Goal: Task Accomplishment & Management: Use online tool/utility

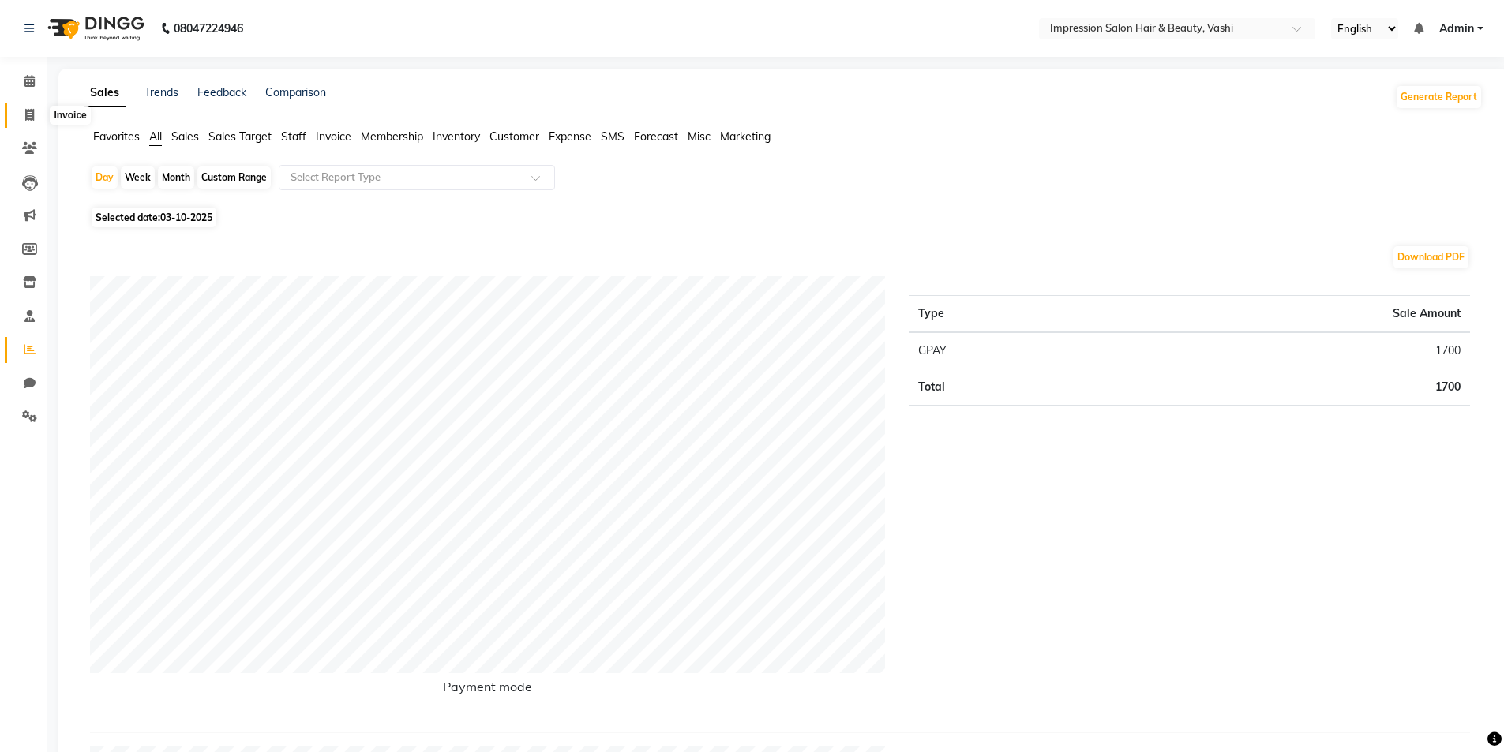
click at [18, 120] on span at bounding box center [30, 116] width 28 height 18
select select "service"
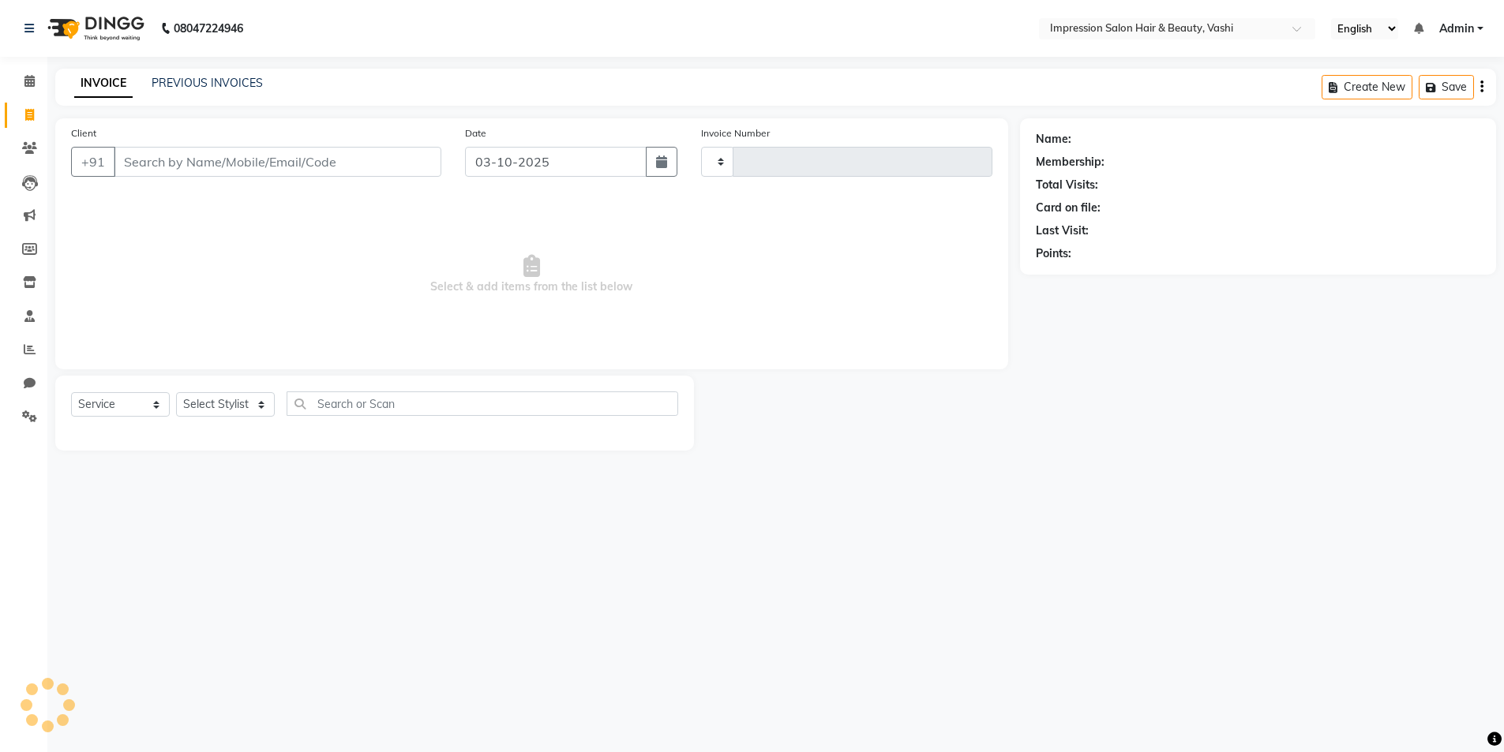
type input "1077"
select select "125"
click at [132, 154] on input "Client" at bounding box center [279, 162] width 331 height 30
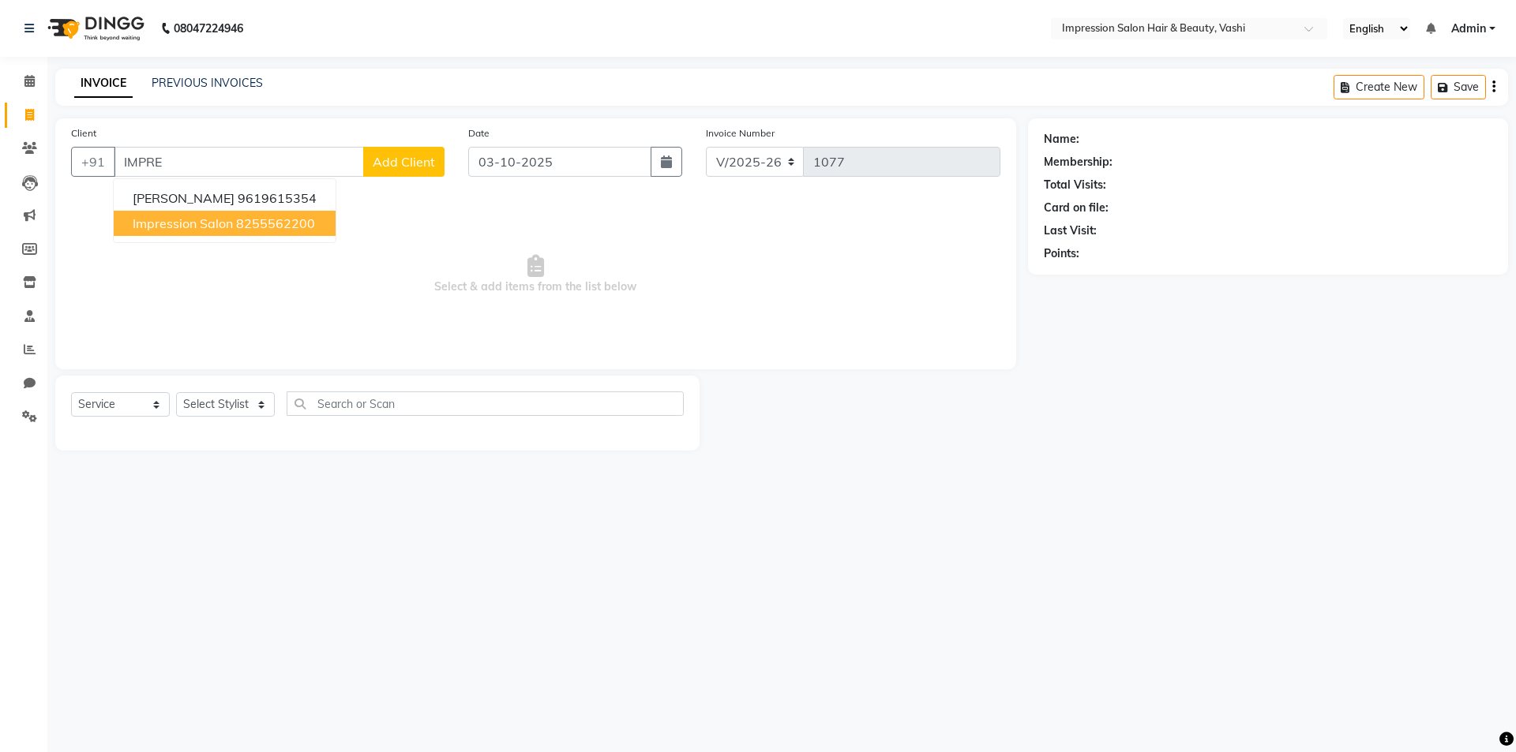
click at [227, 227] on span "impression salon" at bounding box center [183, 224] width 100 height 16
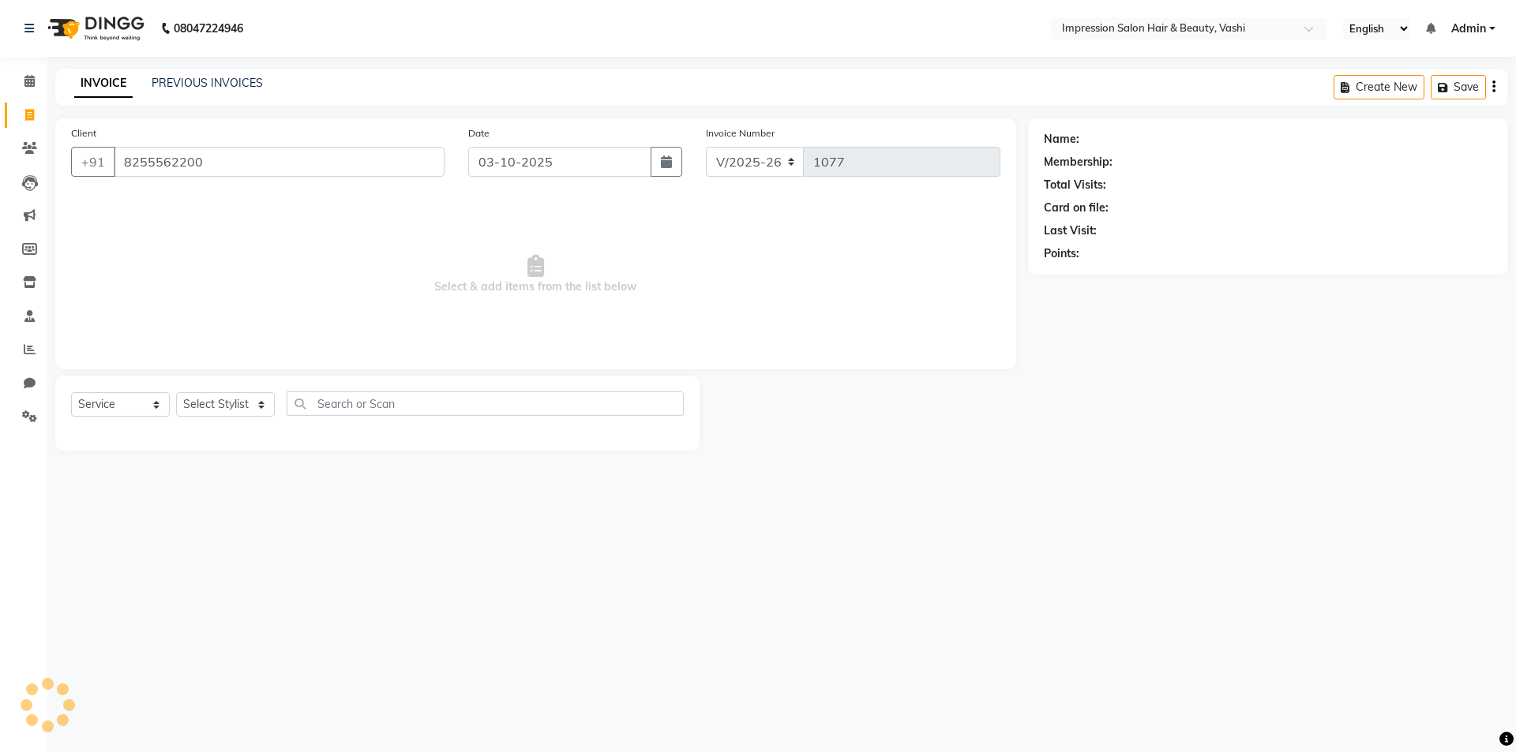
type input "8255562200"
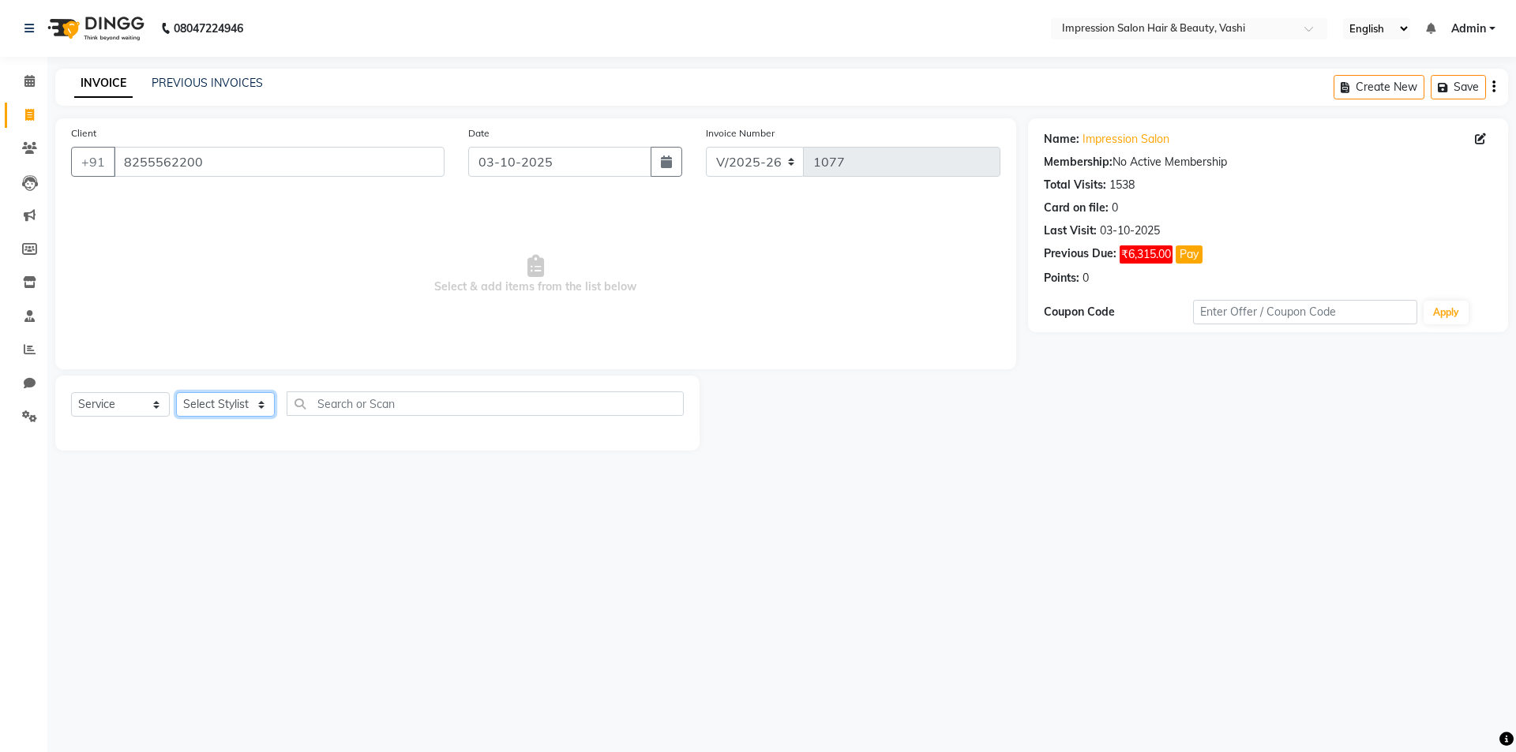
click at [236, 411] on select "Select Stylist [PERSON_NAME] [PERSON_NAME]" at bounding box center [225, 404] width 99 height 24
click at [176, 392] on select "Select Stylist [PERSON_NAME] [PERSON_NAME]" at bounding box center [225, 404] width 99 height 24
drag, startPoint x: 231, startPoint y: 403, endPoint x: 231, endPoint y: 412, distance: 9.5
click at [231, 403] on select "Select Stylist [PERSON_NAME] [PERSON_NAME]" at bounding box center [225, 404] width 99 height 24
select select "80745"
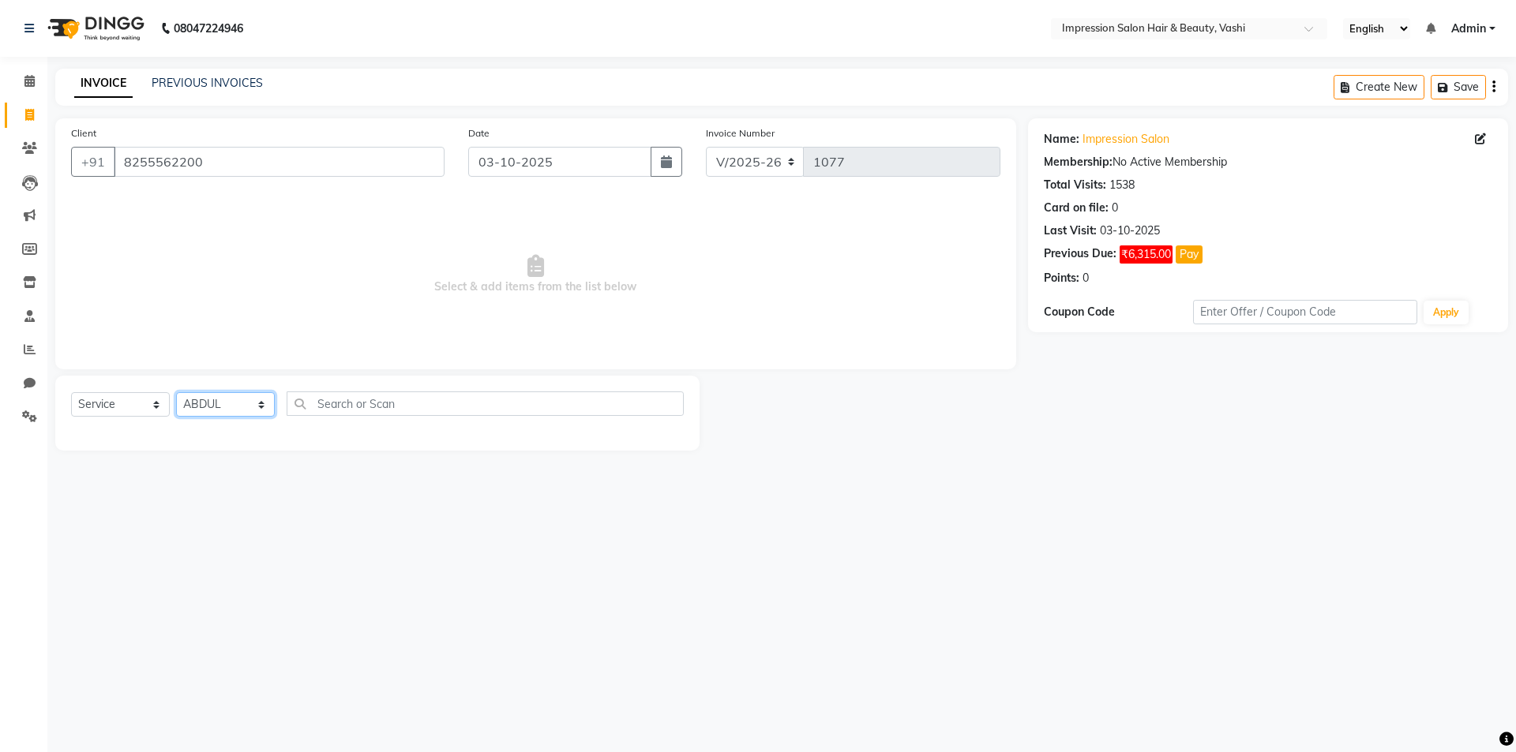
click at [176, 392] on select "Select Stylist [PERSON_NAME] [PERSON_NAME]" at bounding box center [225, 404] width 99 height 24
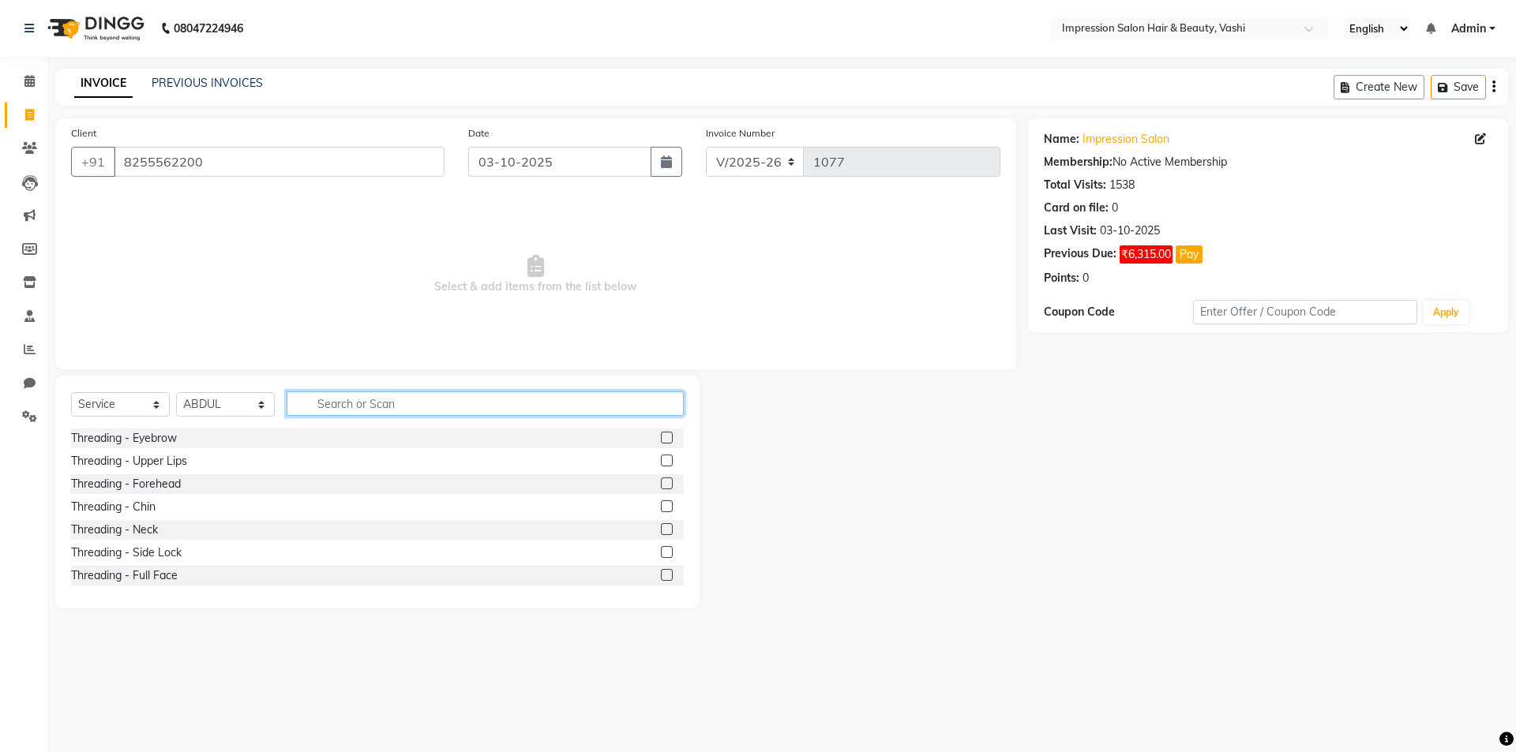
click at [356, 413] on input "text" at bounding box center [485, 404] width 397 height 24
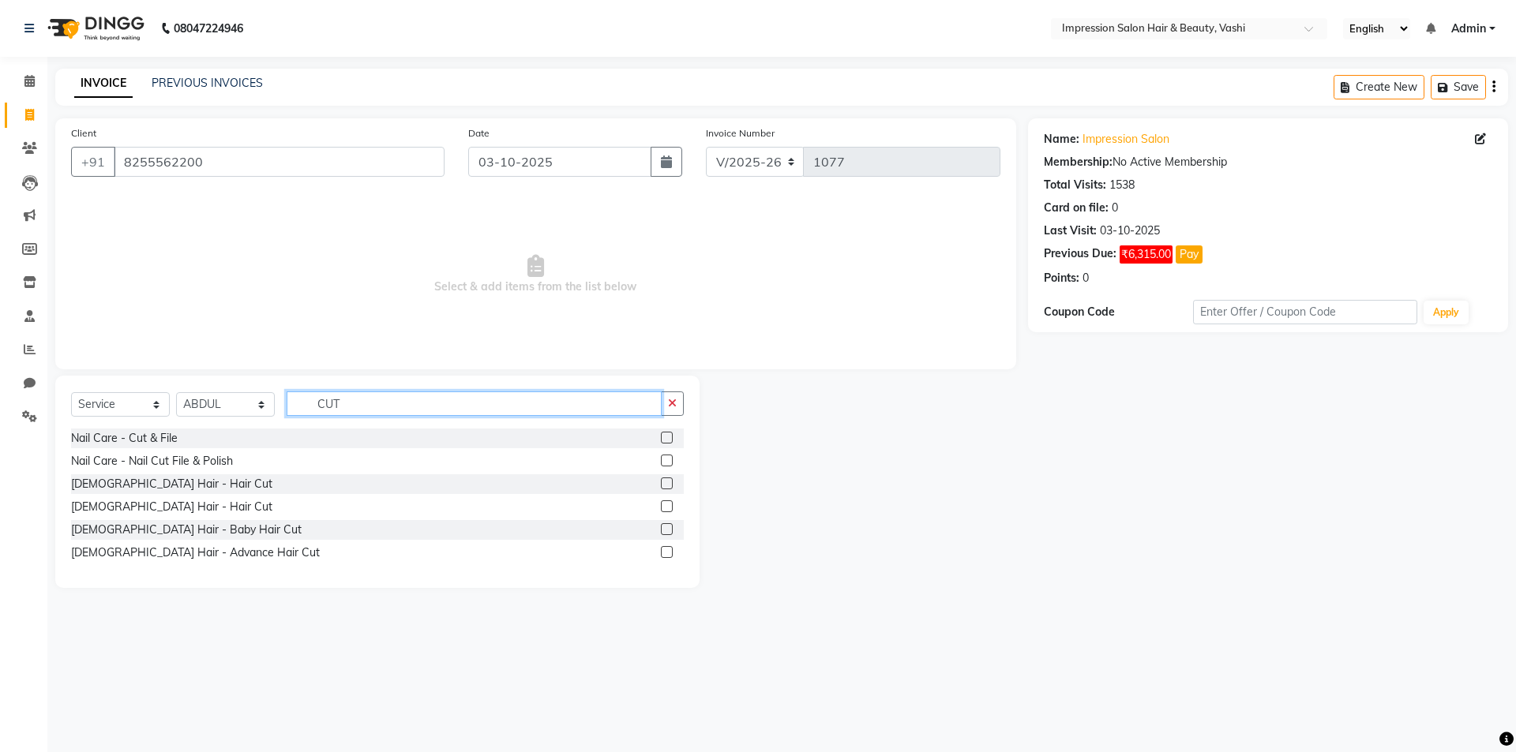
type input "CUT"
drag, startPoint x: 667, startPoint y: 483, endPoint x: 654, endPoint y: 493, distance: 15.8
click at [666, 483] on label at bounding box center [667, 484] width 12 height 12
click at [666, 483] on input "checkbox" at bounding box center [666, 484] width 10 height 10
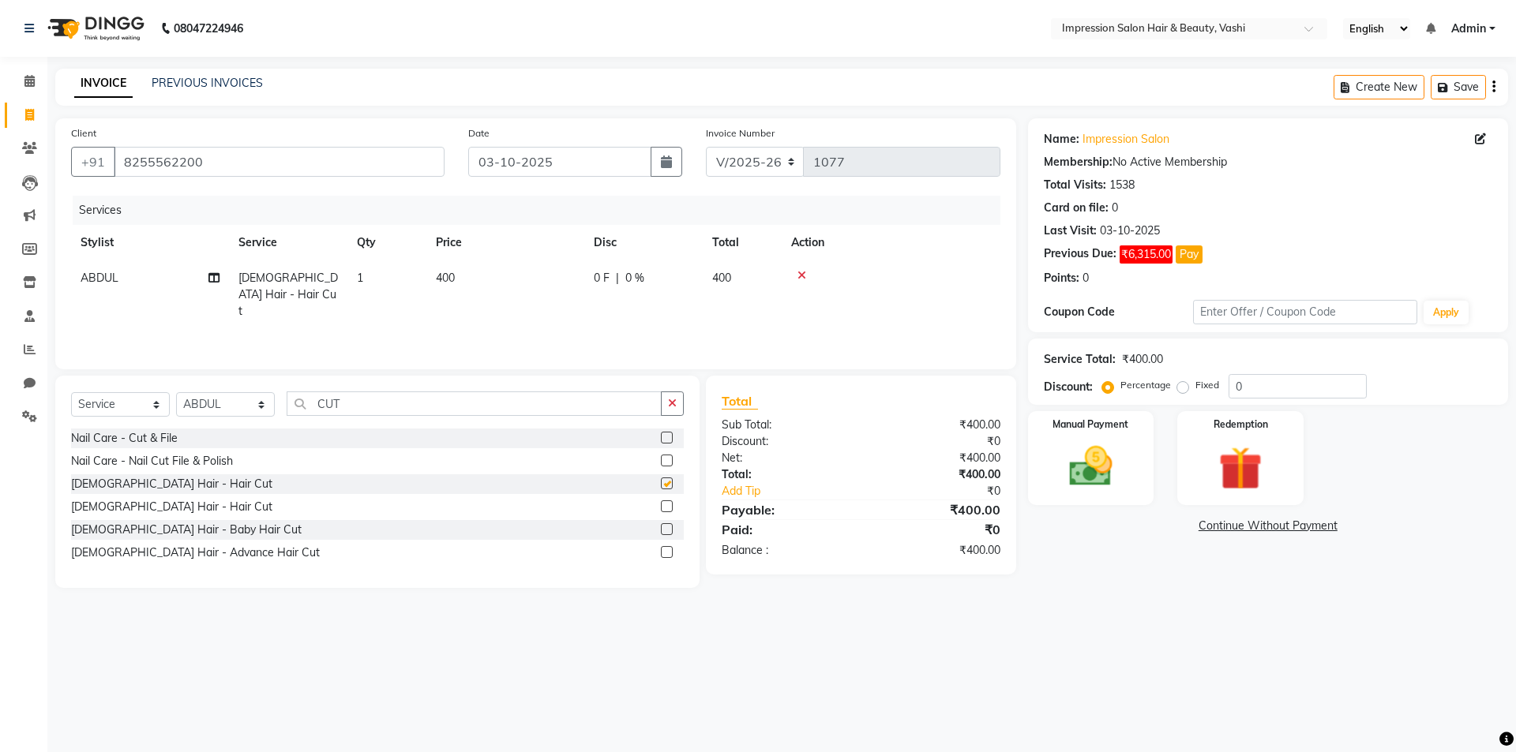
checkbox input "false"
drag, startPoint x: 1125, startPoint y: 444, endPoint x: 1132, endPoint y: 462, distance: 18.8
click at [1127, 446] on img at bounding box center [1090, 467] width 73 height 52
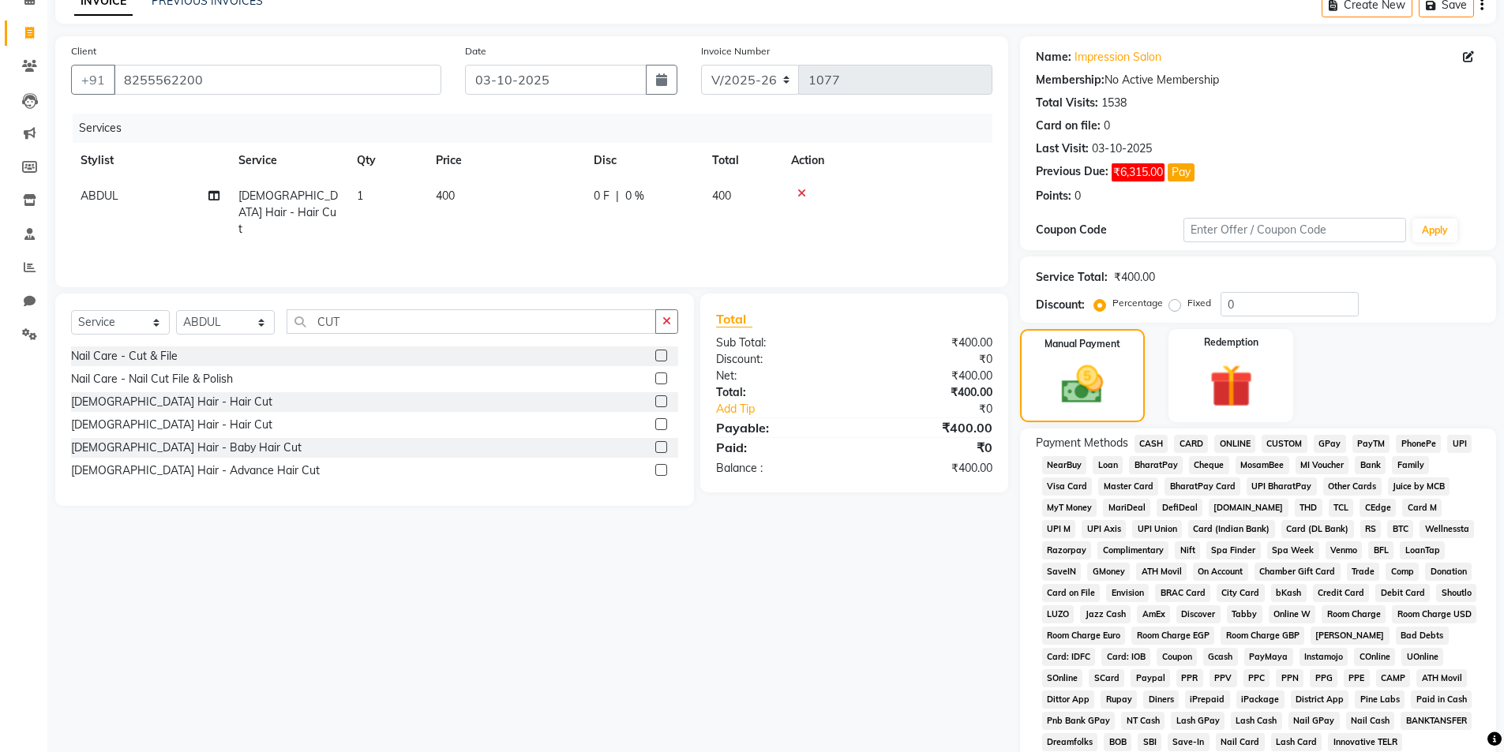
scroll to position [158, 0]
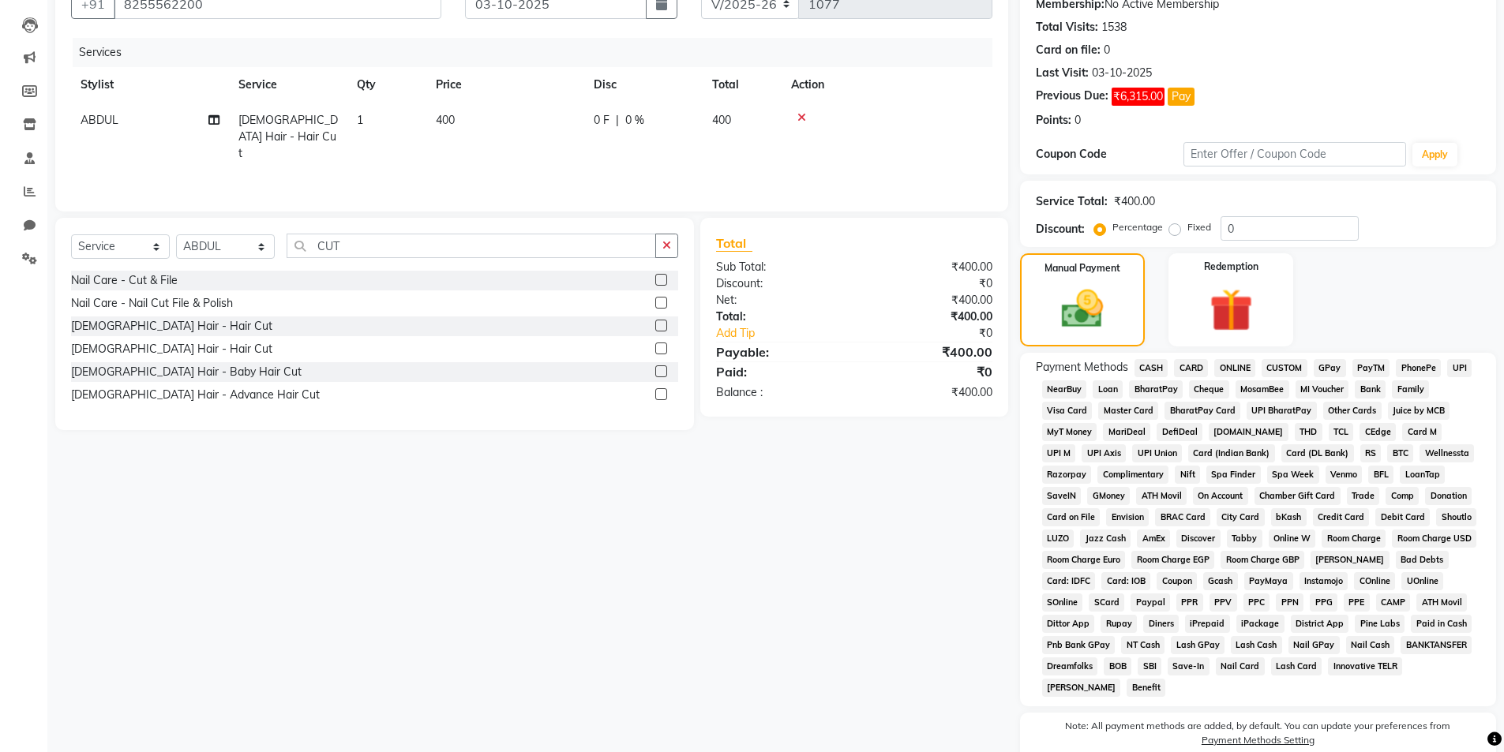
click at [1336, 364] on span "GPay" at bounding box center [1330, 368] width 32 height 18
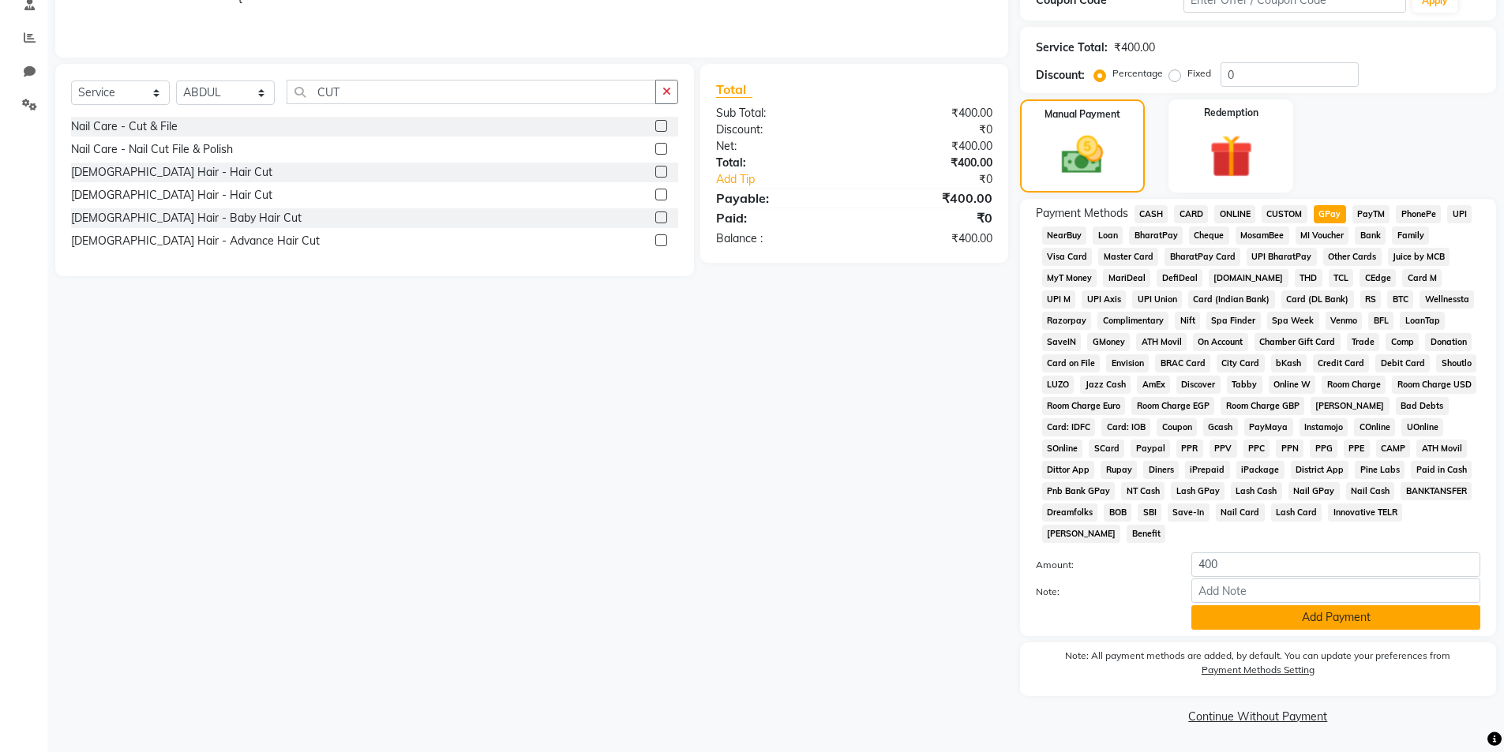
click at [1298, 616] on button "Add Payment" at bounding box center [1335, 618] width 289 height 24
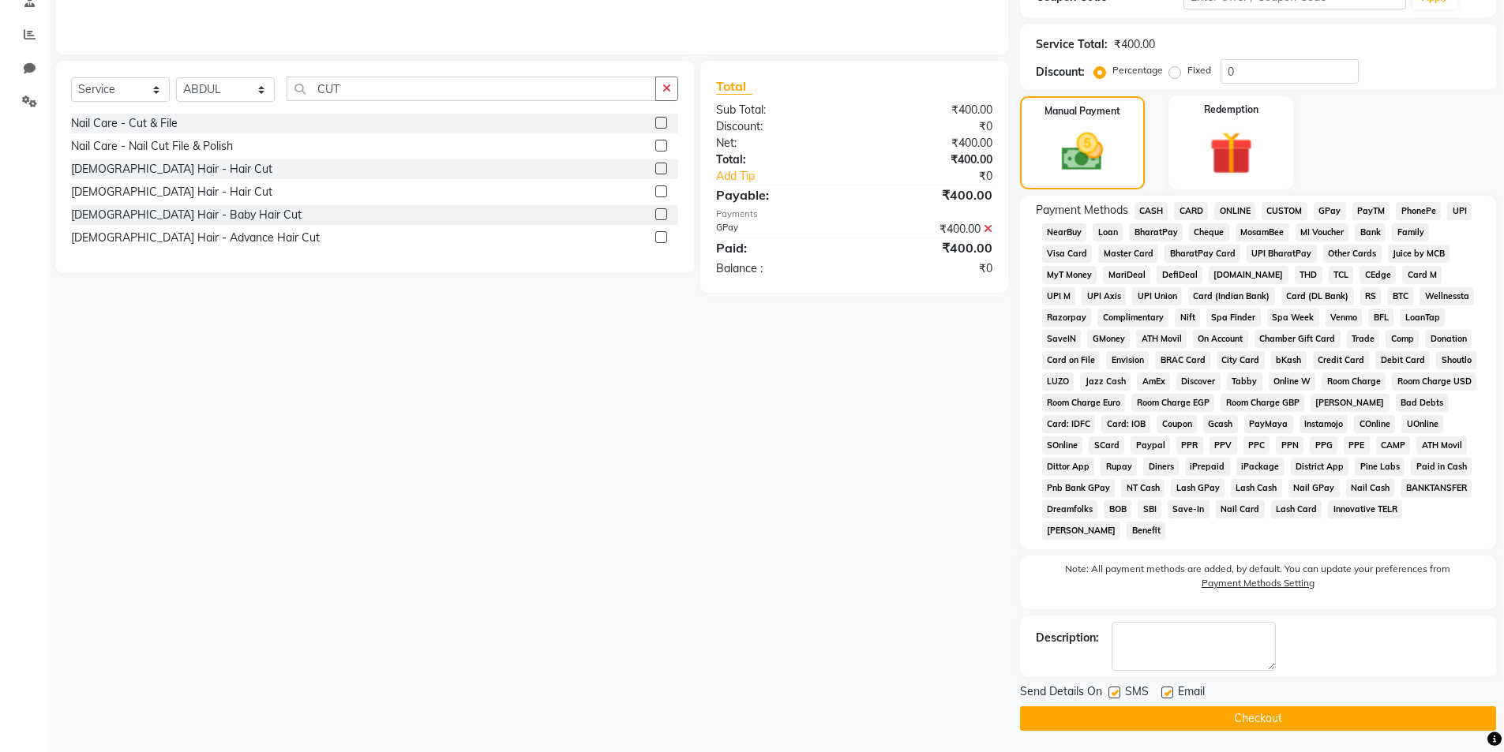
scroll to position [317, 0]
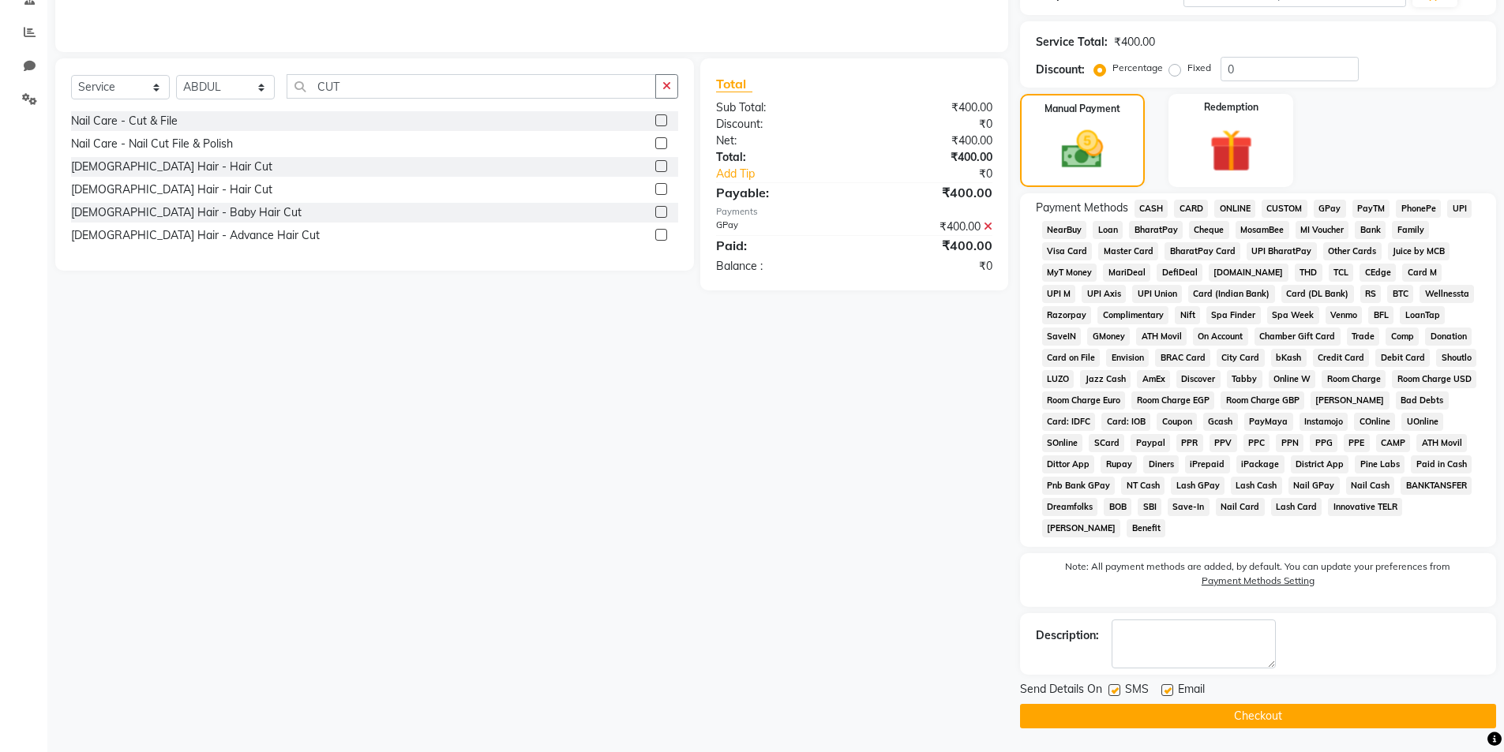
click at [1145, 710] on button "Checkout" at bounding box center [1258, 716] width 476 height 24
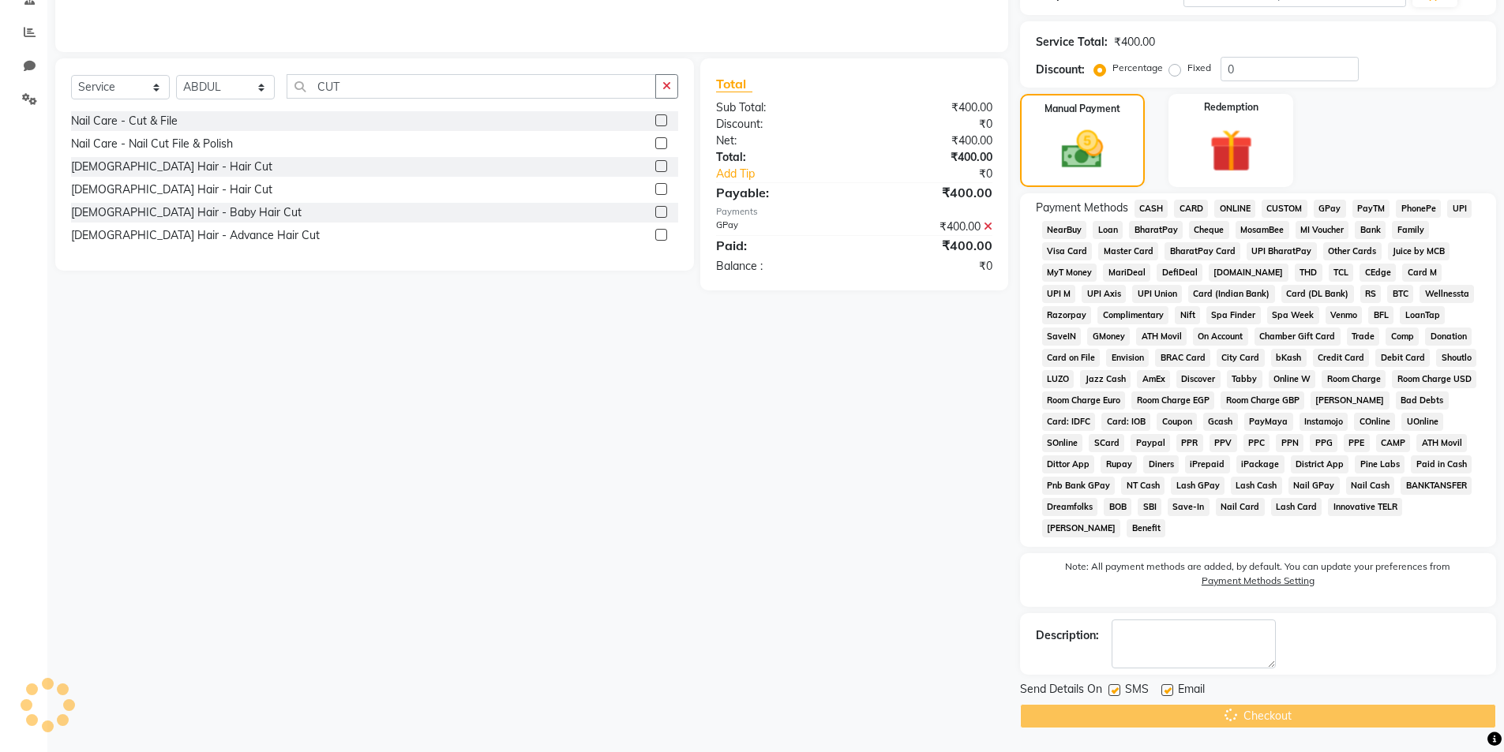
scroll to position [159, 0]
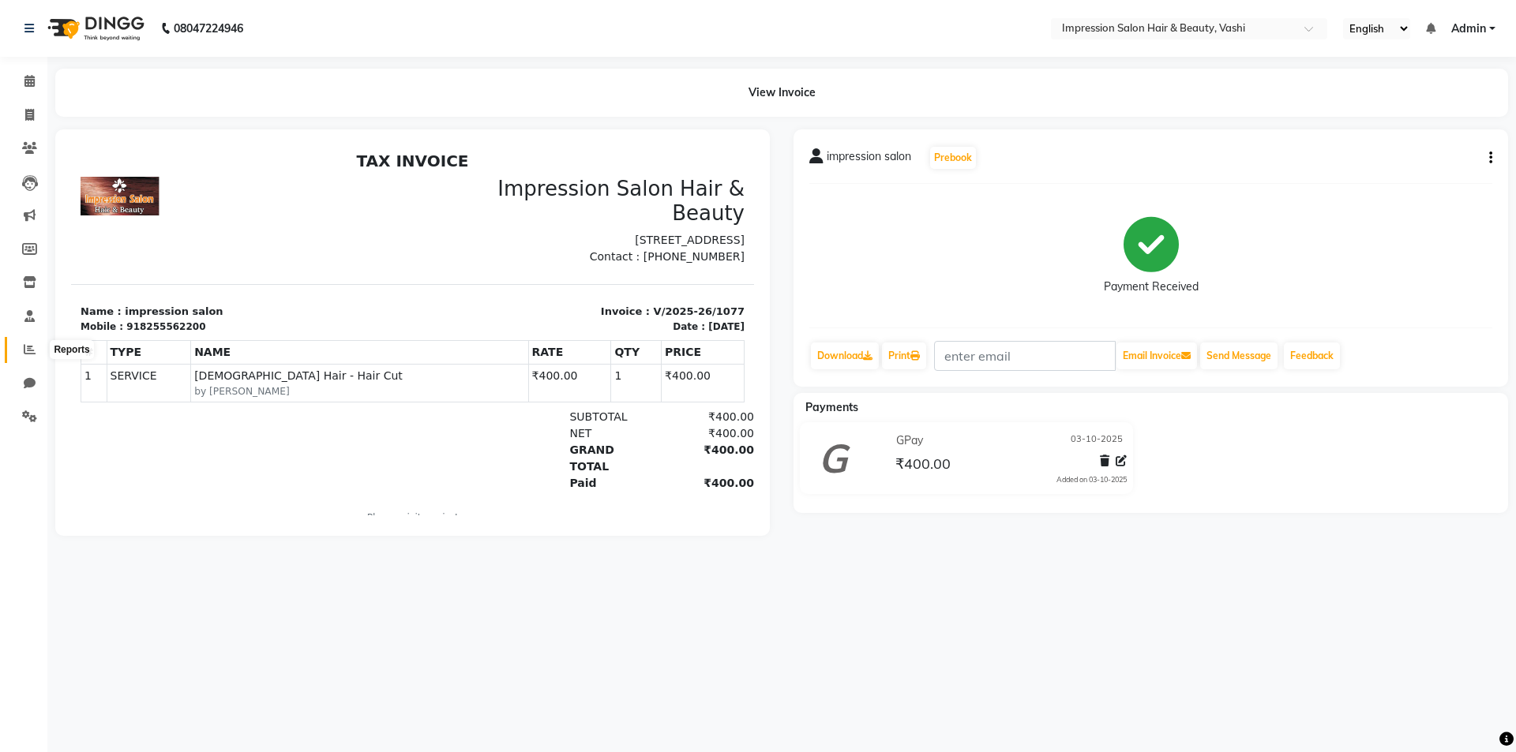
click at [24, 349] on icon at bounding box center [30, 349] width 12 height 12
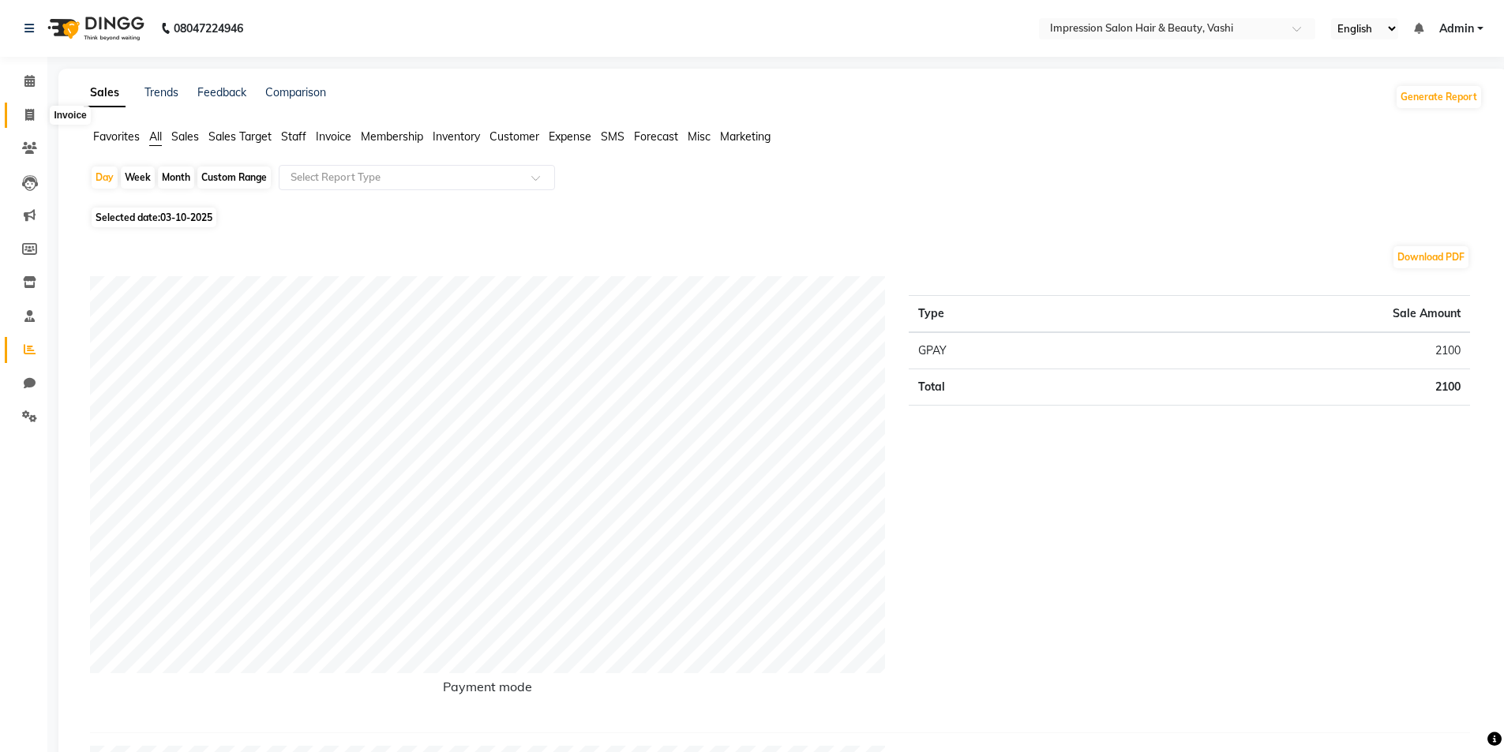
click at [19, 117] on span at bounding box center [30, 116] width 28 height 18
select select "125"
select select "service"
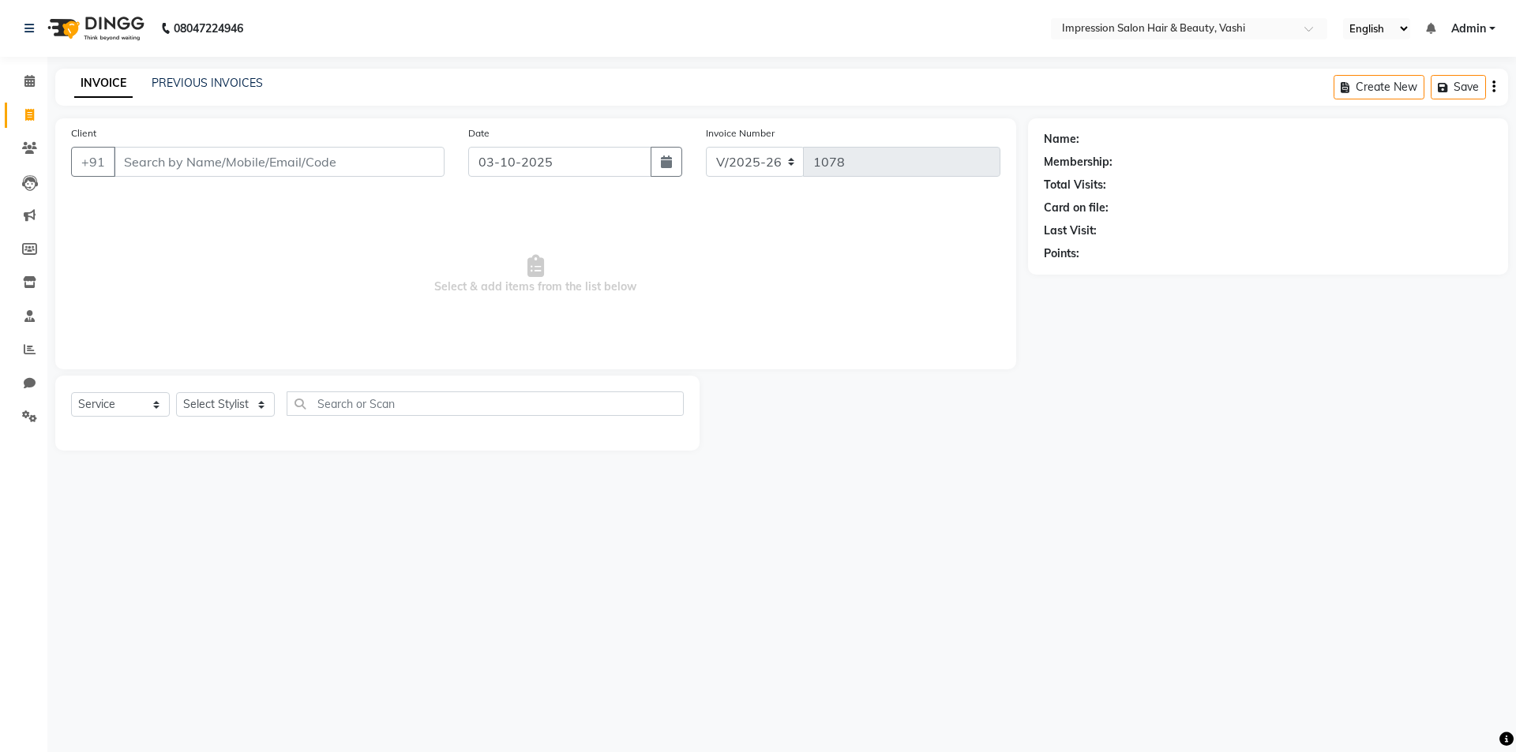
click at [187, 178] on div "Client +91" at bounding box center [257, 157] width 397 height 65
click at [201, 164] on input "Client" at bounding box center [279, 162] width 331 height 30
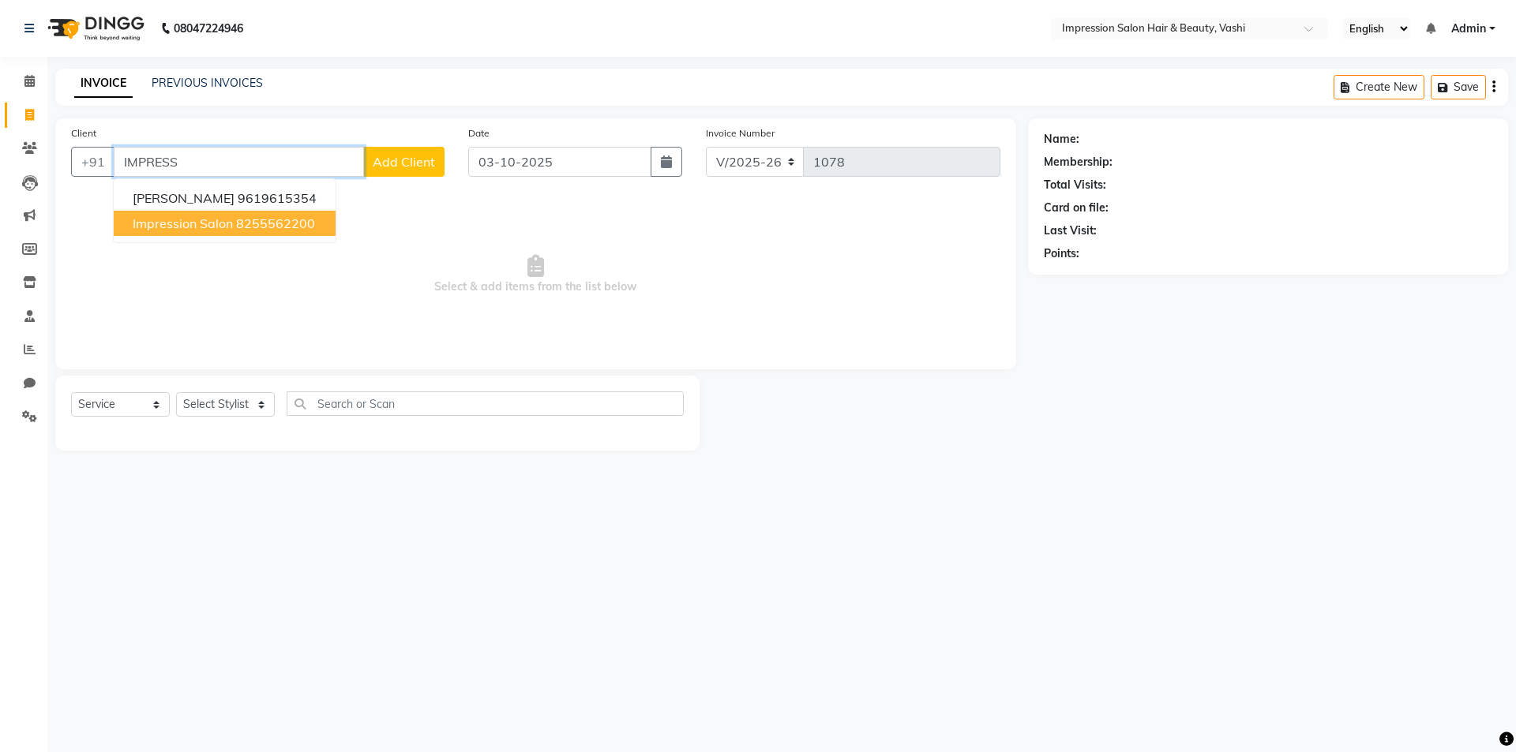
click at [216, 224] on span "impression salon" at bounding box center [183, 224] width 100 height 16
type input "8255562200"
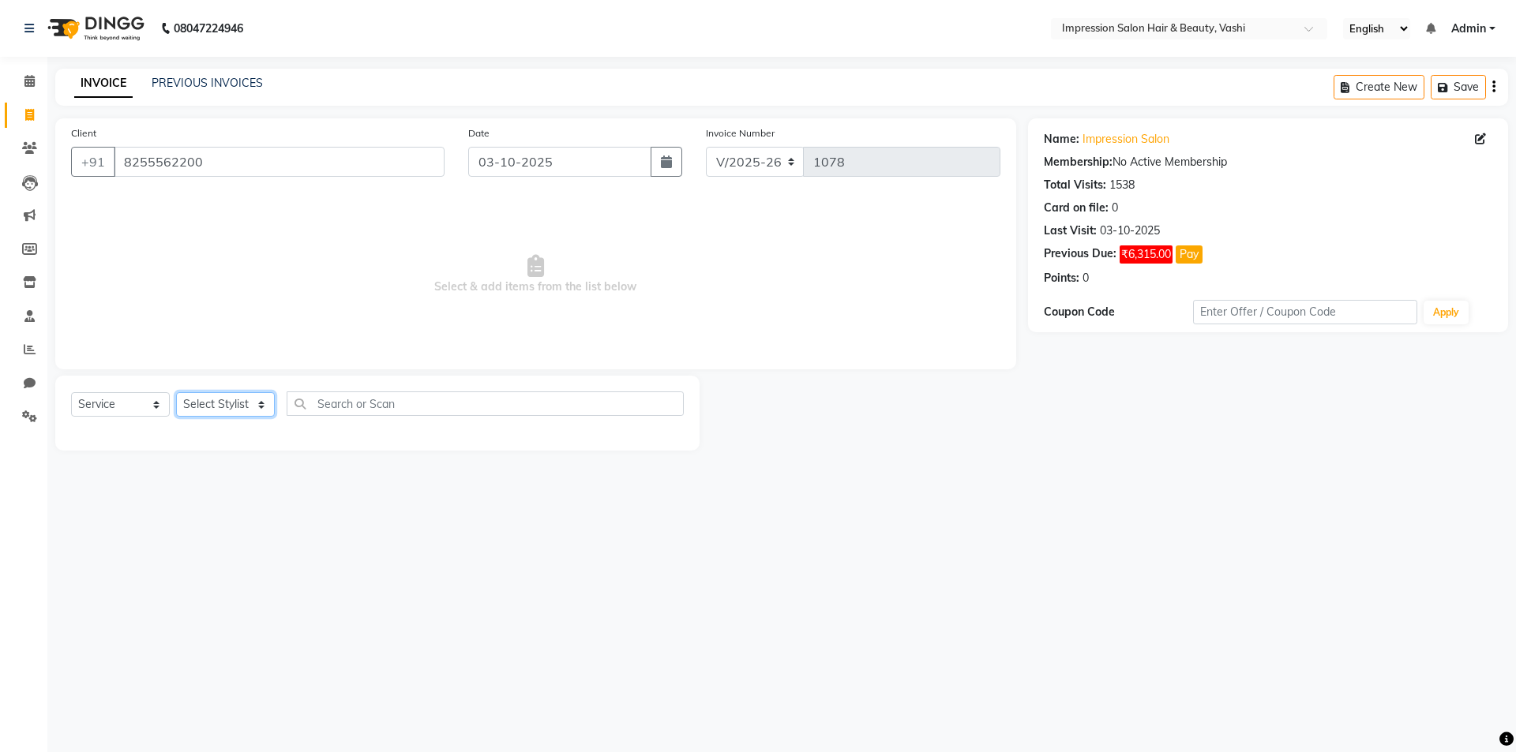
click at [212, 411] on select "Select Stylist [PERSON_NAME] [PERSON_NAME]" at bounding box center [225, 404] width 99 height 24
select select "80745"
click at [176, 392] on select "Select Stylist [PERSON_NAME] [PERSON_NAME]" at bounding box center [225, 404] width 99 height 24
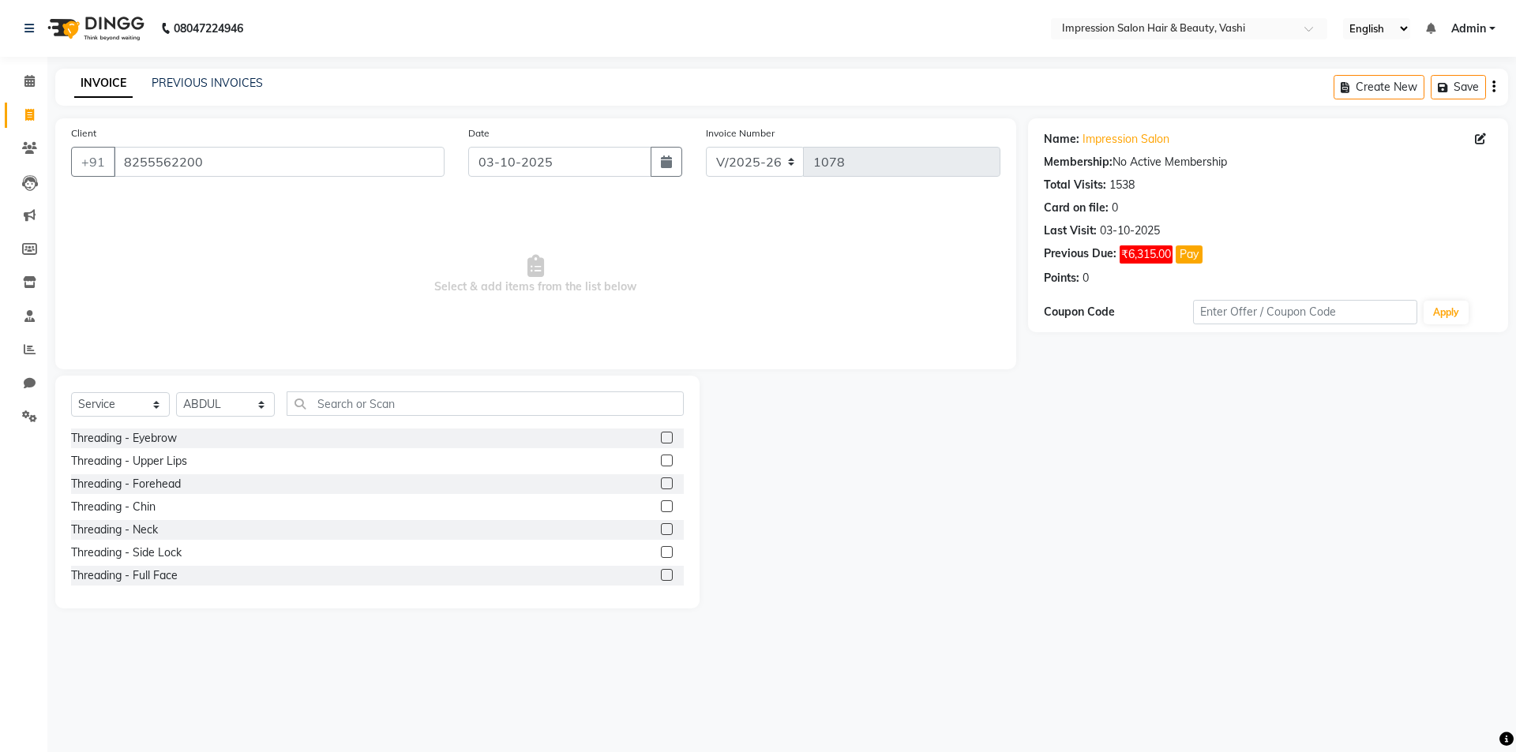
drag, startPoint x: 363, startPoint y: 379, endPoint x: 349, endPoint y: 406, distance: 30.4
click at [359, 388] on div "Select Service Product Membership Package Voucher Prepaid Gift Card Select Styl…" at bounding box center [377, 492] width 644 height 233
click at [347, 406] on input "text" at bounding box center [485, 404] width 397 height 24
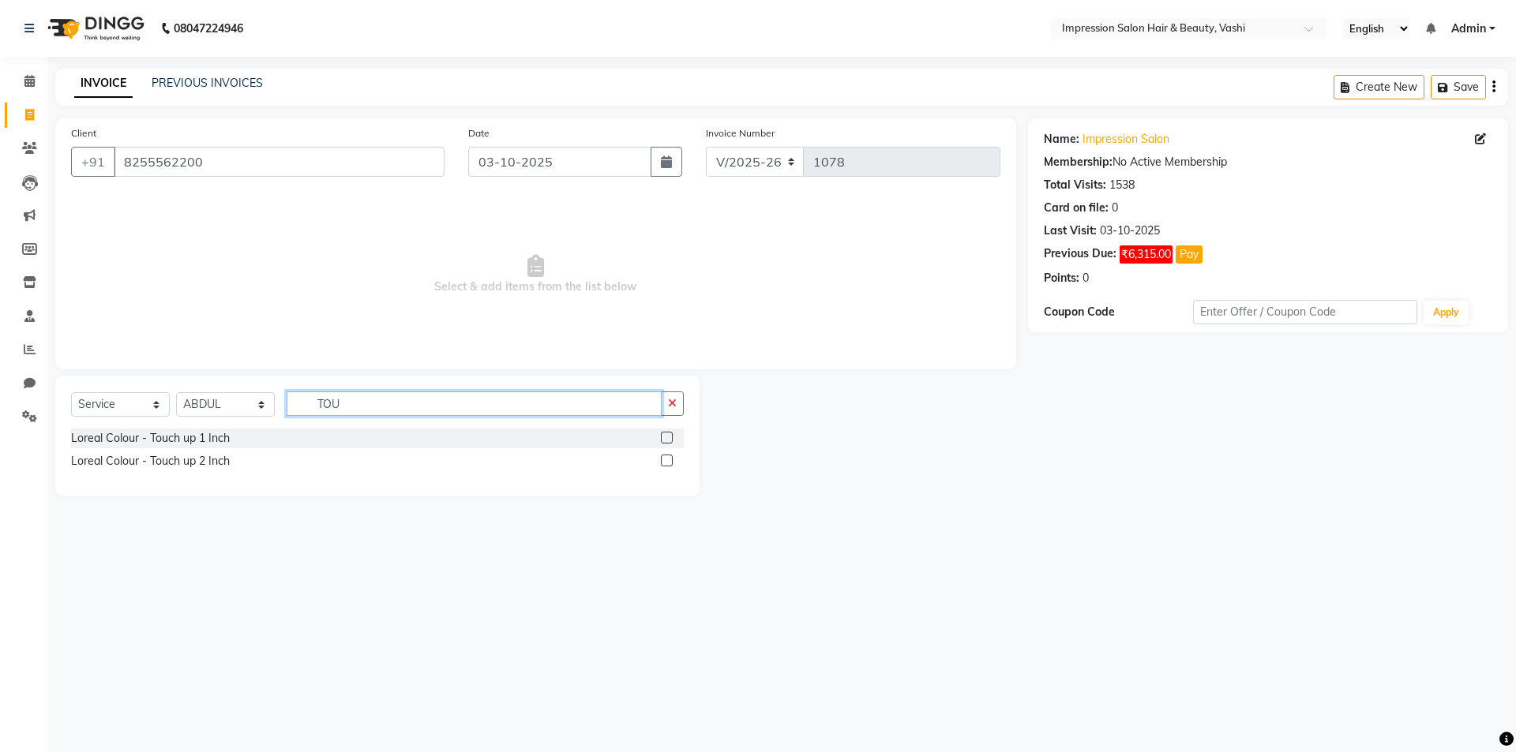
type input "TOU"
click at [665, 441] on label at bounding box center [667, 438] width 12 height 12
click at [665, 441] on input "checkbox" at bounding box center [666, 438] width 10 height 10
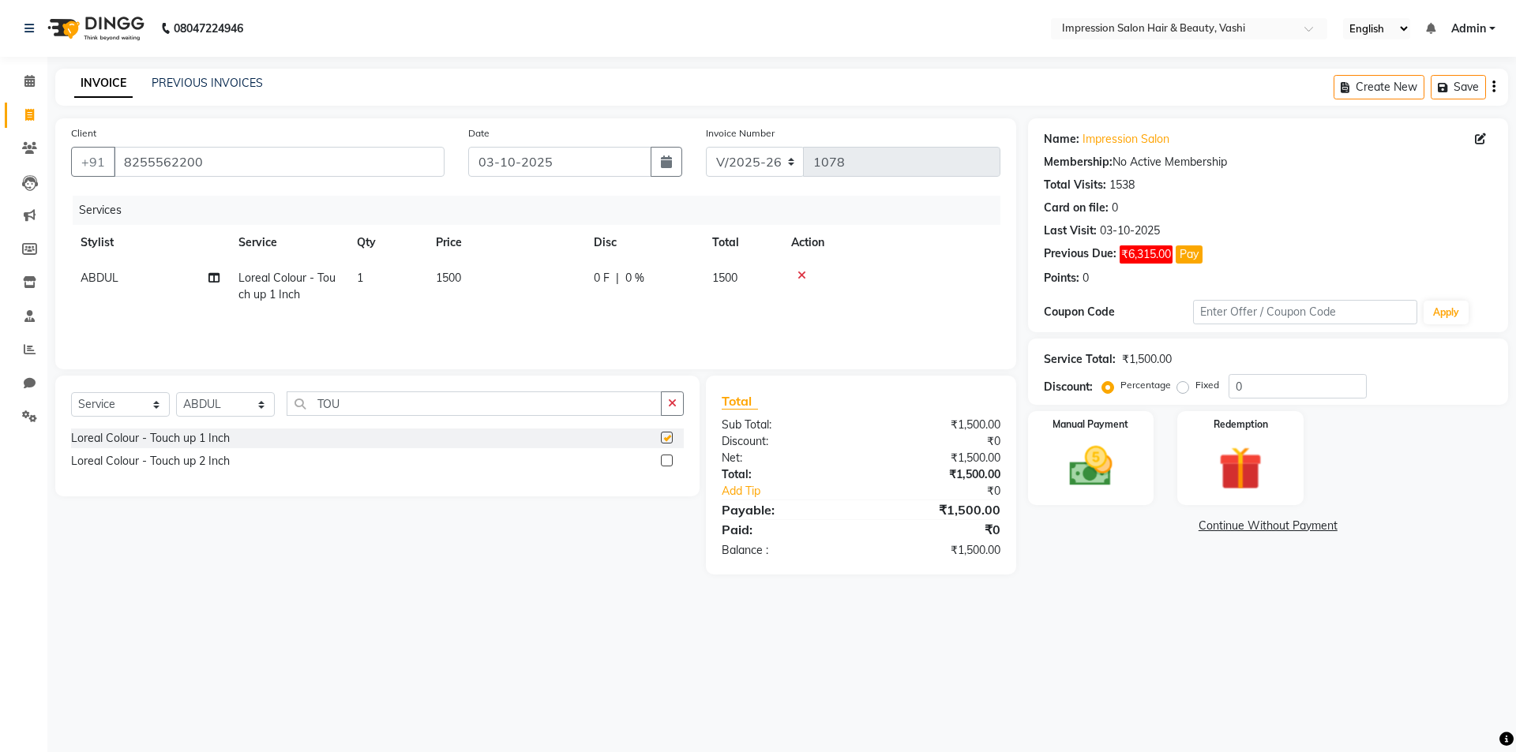
checkbox input "false"
click at [1123, 452] on img at bounding box center [1090, 467] width 73 height 52
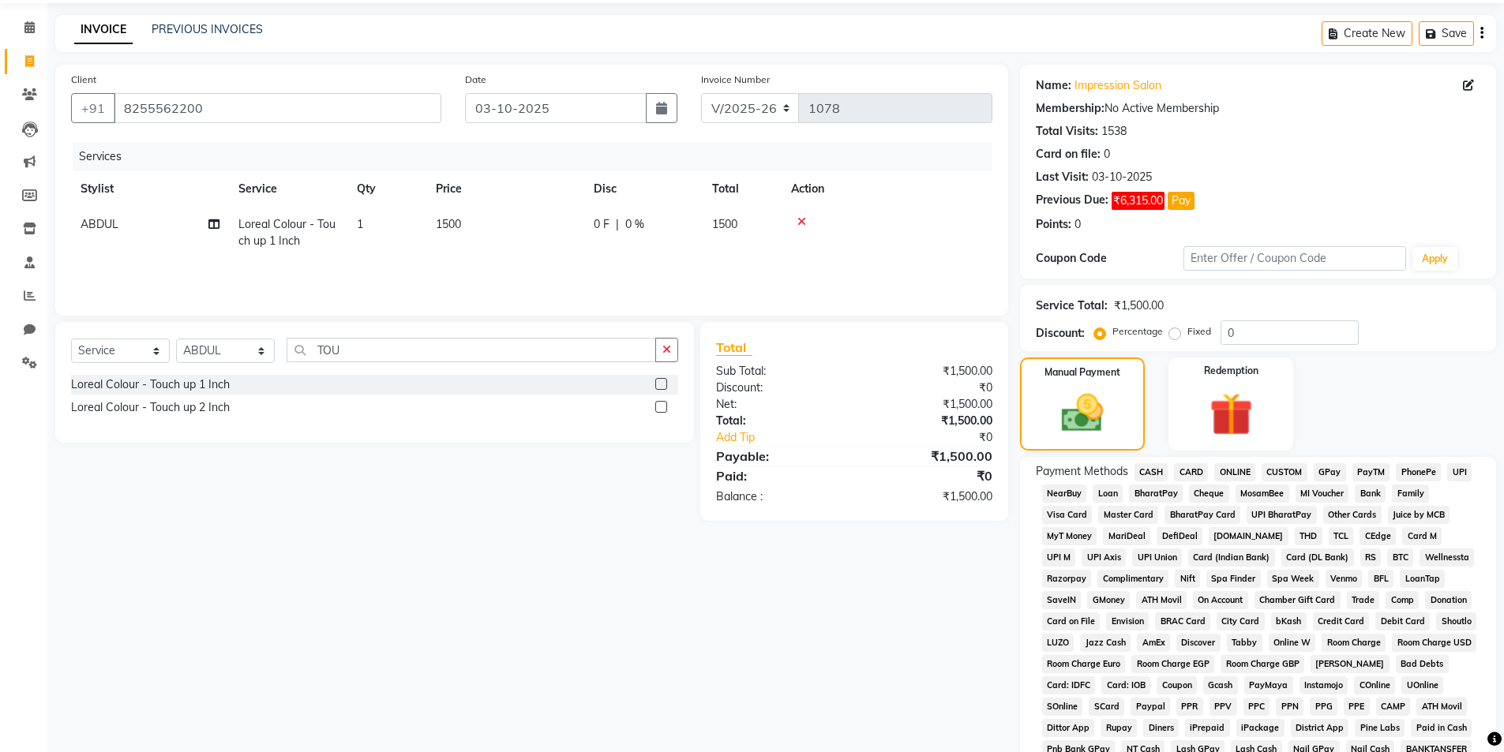
scroll to position [79, 0]
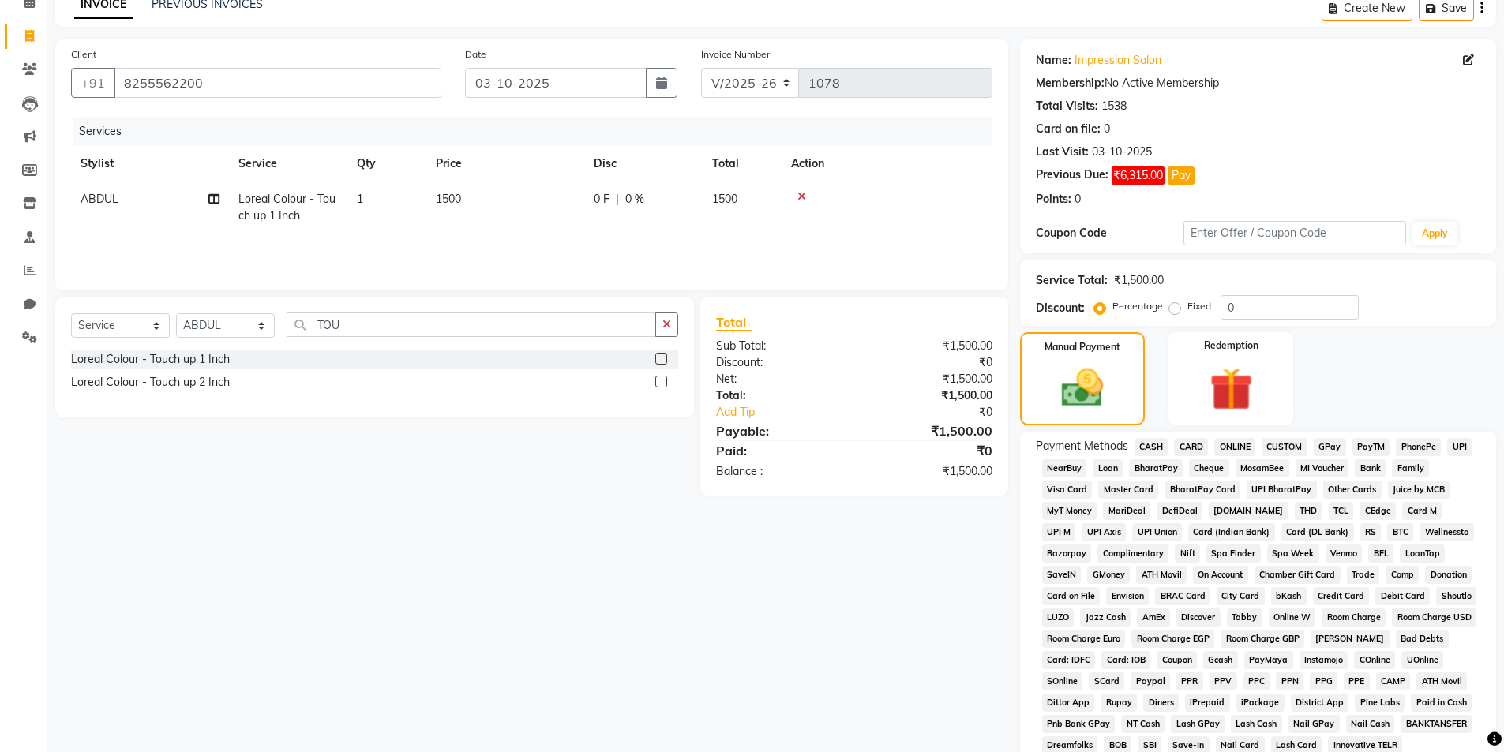
click at [1146, 443] on span "CASH" at bounding box center [1151, 447] width 34 height 18
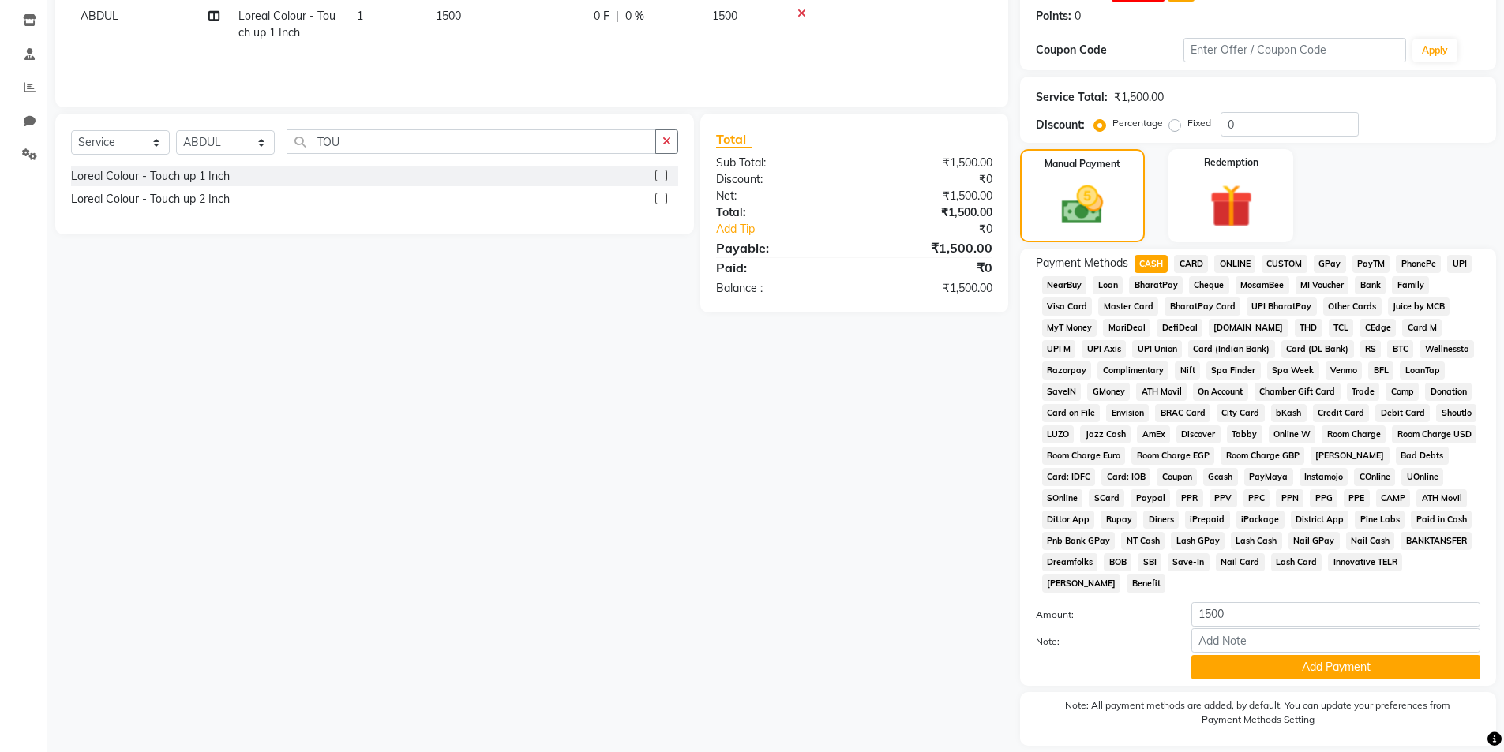
scroll to position [233, 0]
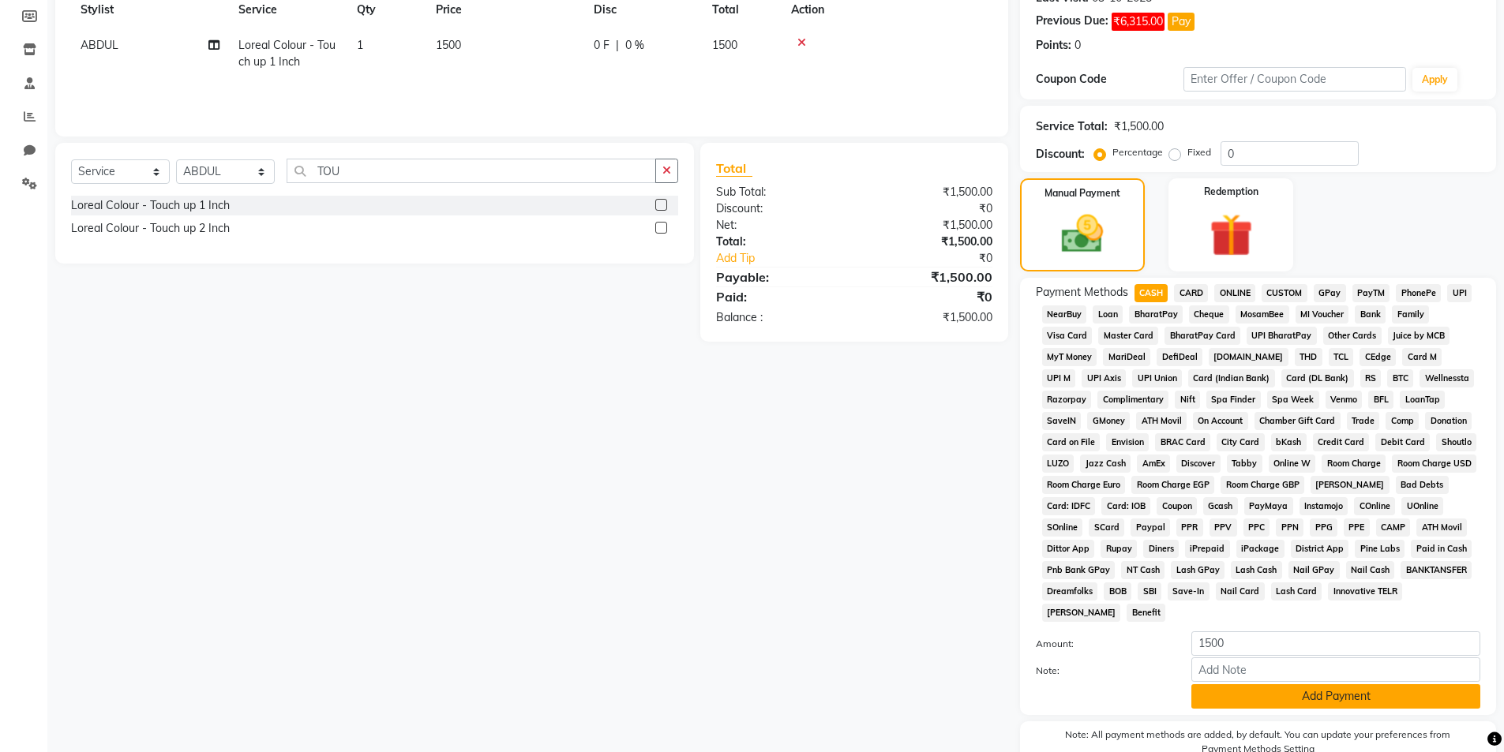
click at [1277, 692] on button "Add Payment" at bounding box center [1335, 696] width 289 height 24
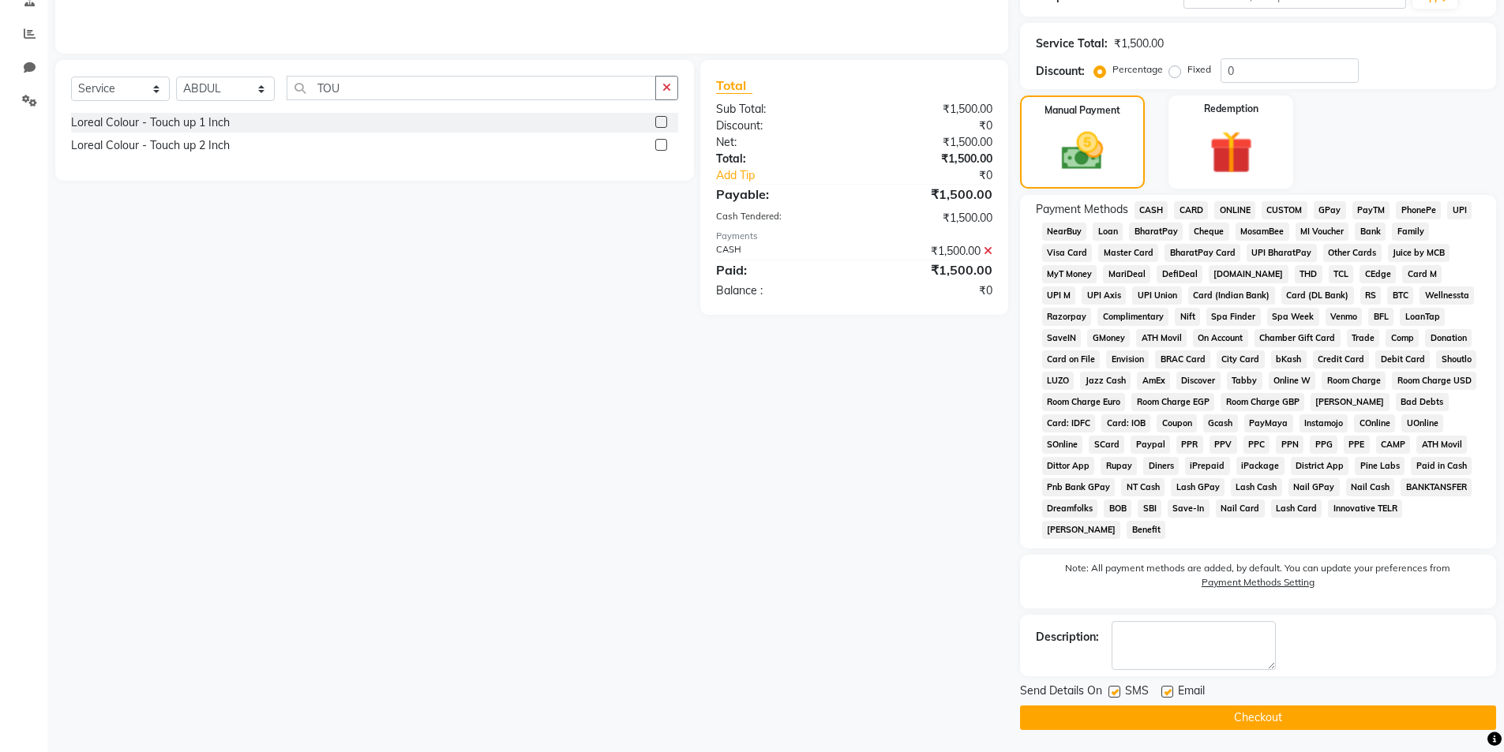
scroll to position [317, 0]
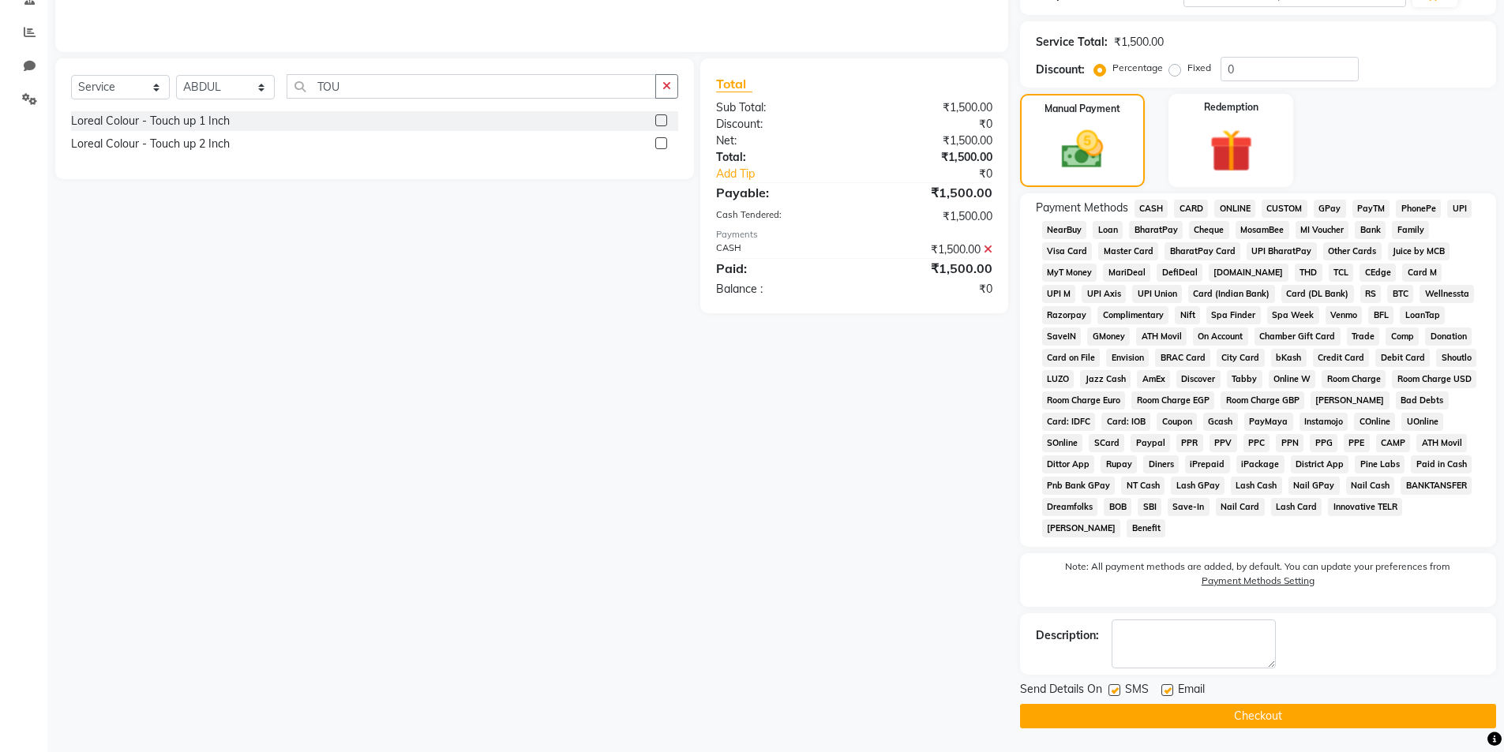
drag, startPoint x: 1254, startPoint y: 714, endPoint x: 1239, endPoint y: 723, distance: 17.3
click at [1254, 713] on button "Checkout" at bounding box center [1258, 716] width 476 height 24
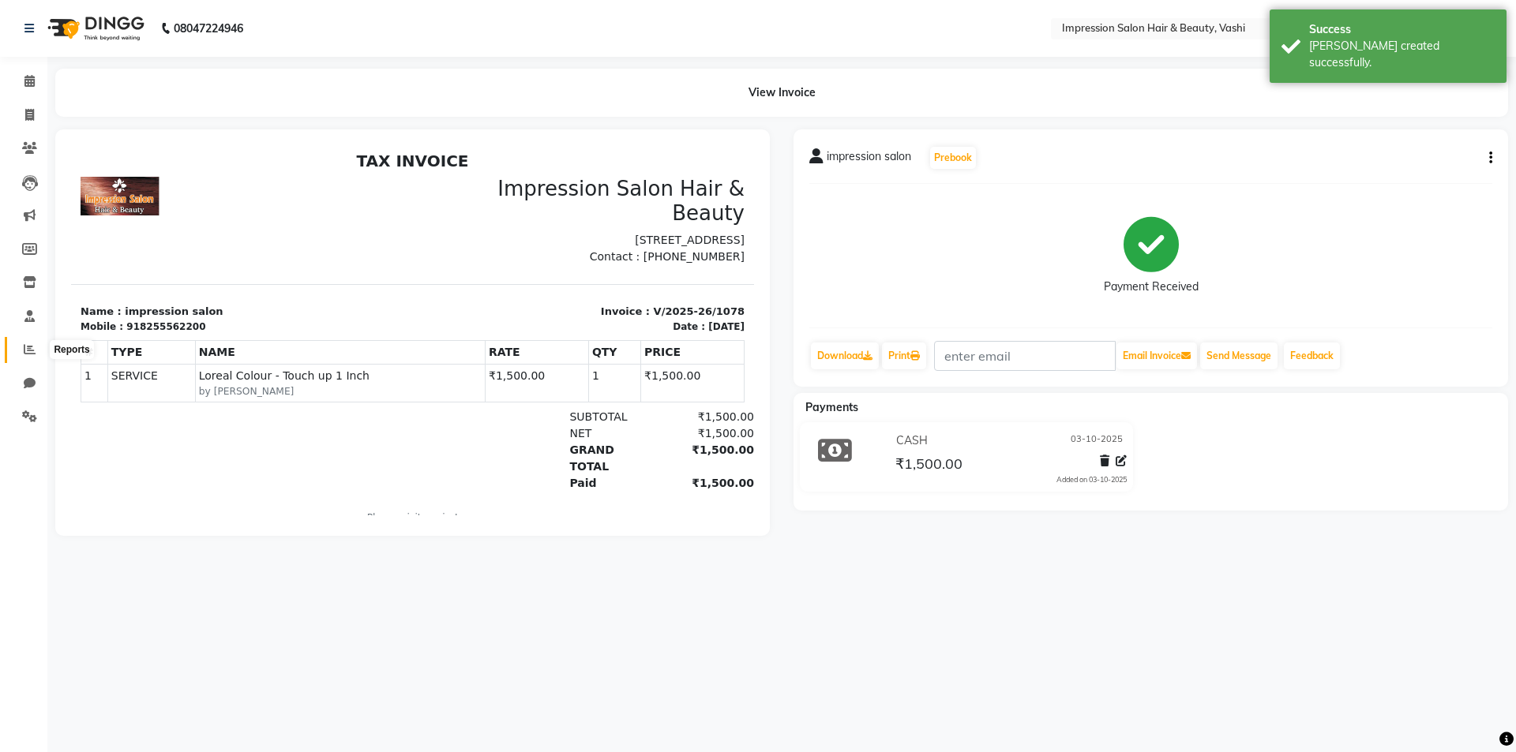
click at [31, 352] on icon at bounding box center [30, 349] width 12 height 12
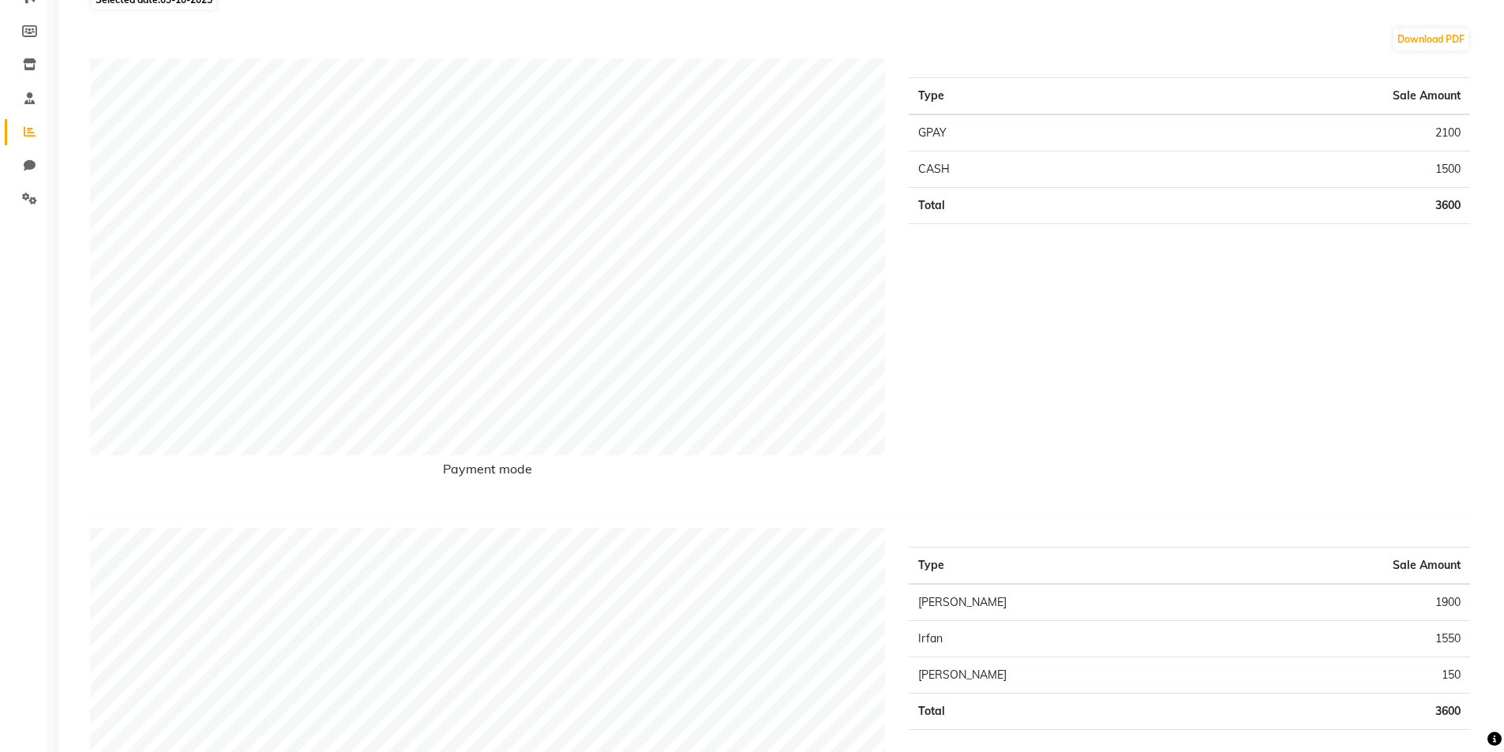
scroll to position [474, 0]
